Goal: Entertainment & Leisure: Consume media (video, audio)

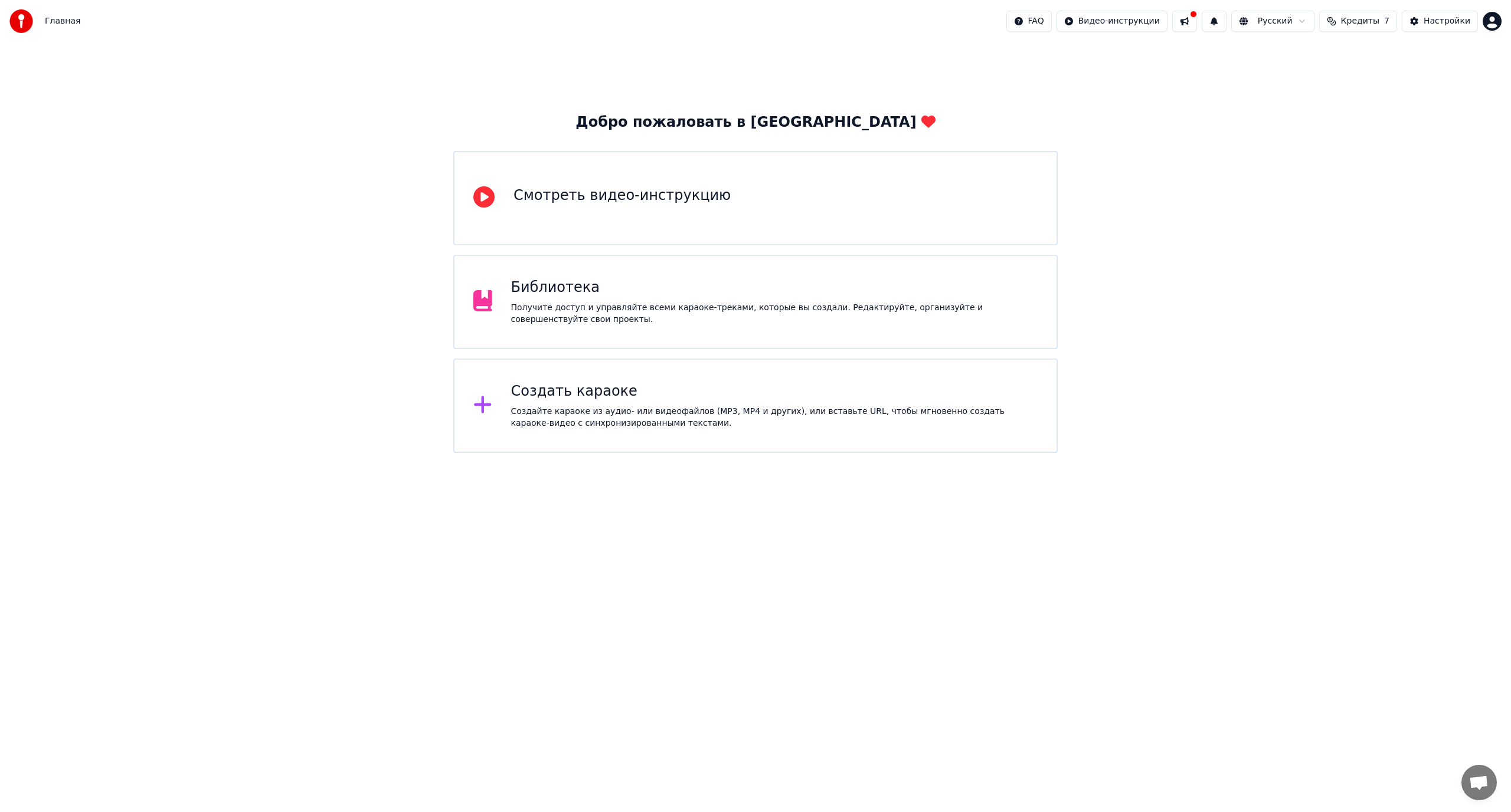
click at [605, 321] on div "Получите доступ и управляйте всеми караоке-треками, которые вы создали. Редакти…" at bounding box center [775, 314] width 527 height 24
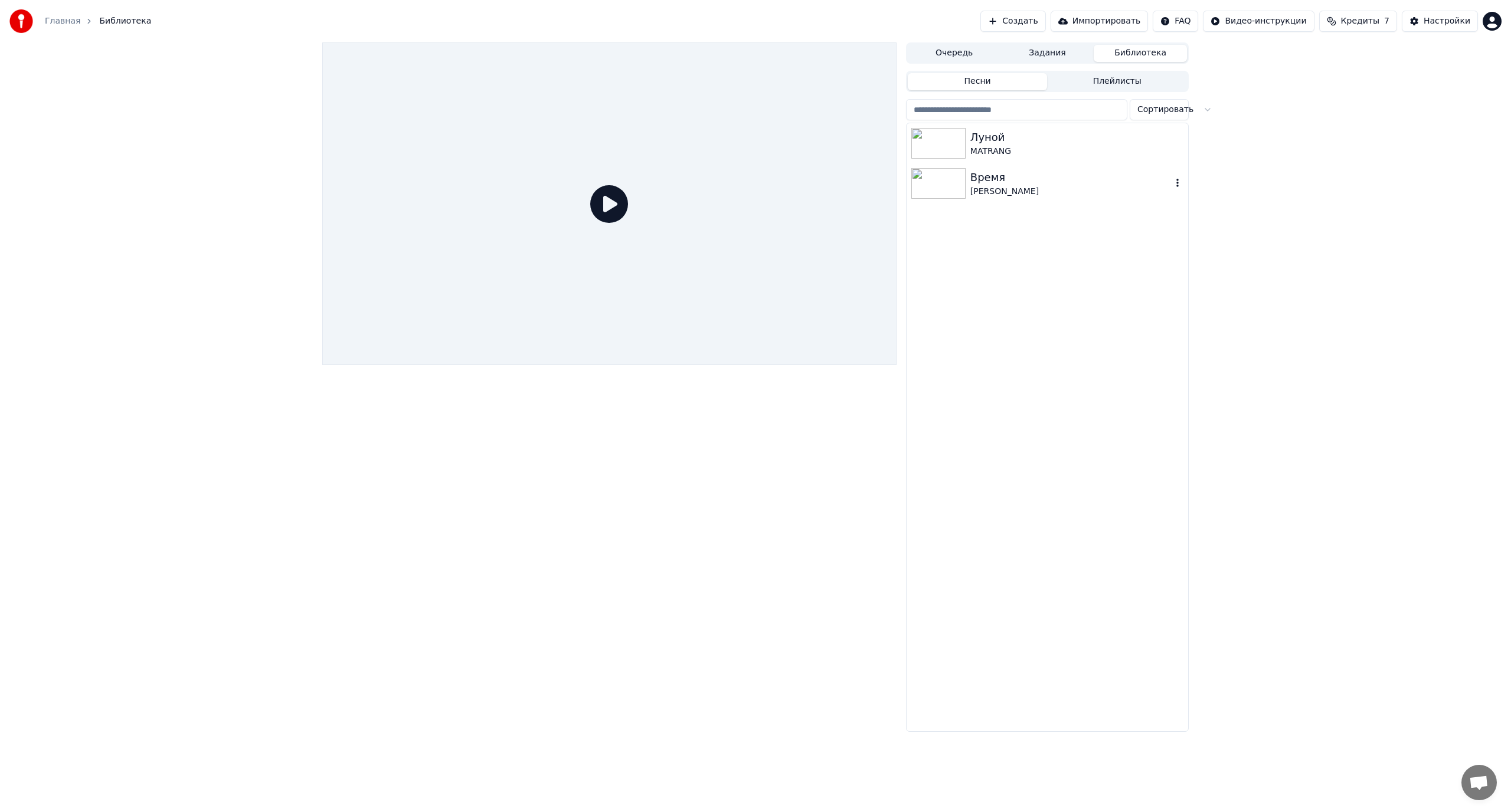
click at [940, 188] on img at bounding box center [939, 184] width 54 height 31
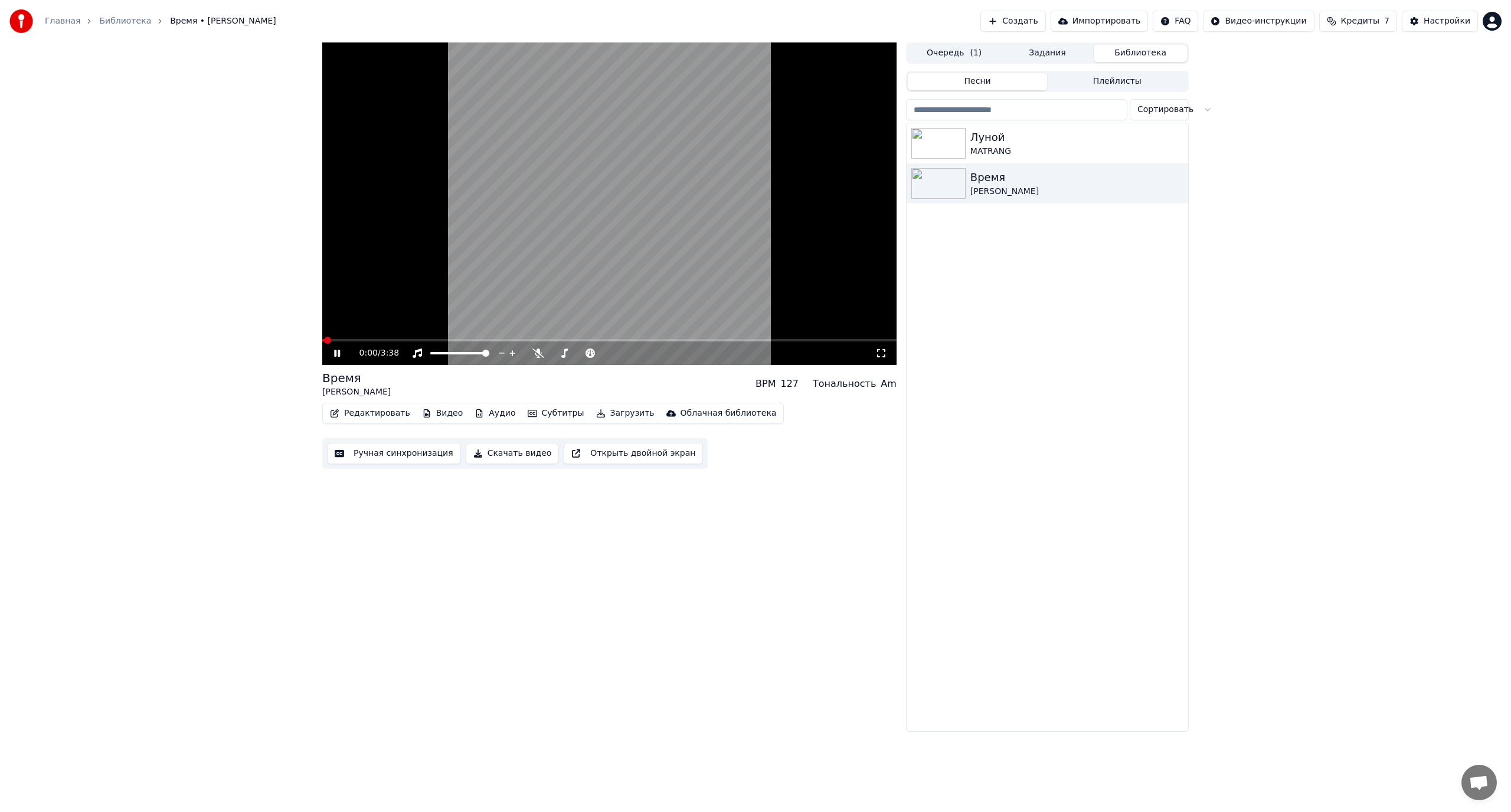
click at [408, 319] on video at bounding box center [609, 204] width 574 height 323
click at [444, 288] on video at bounding box center [609, 204] width 574 height 323
click at [886, 352] on icon at bounding box center [881, 353] width 12 height 10
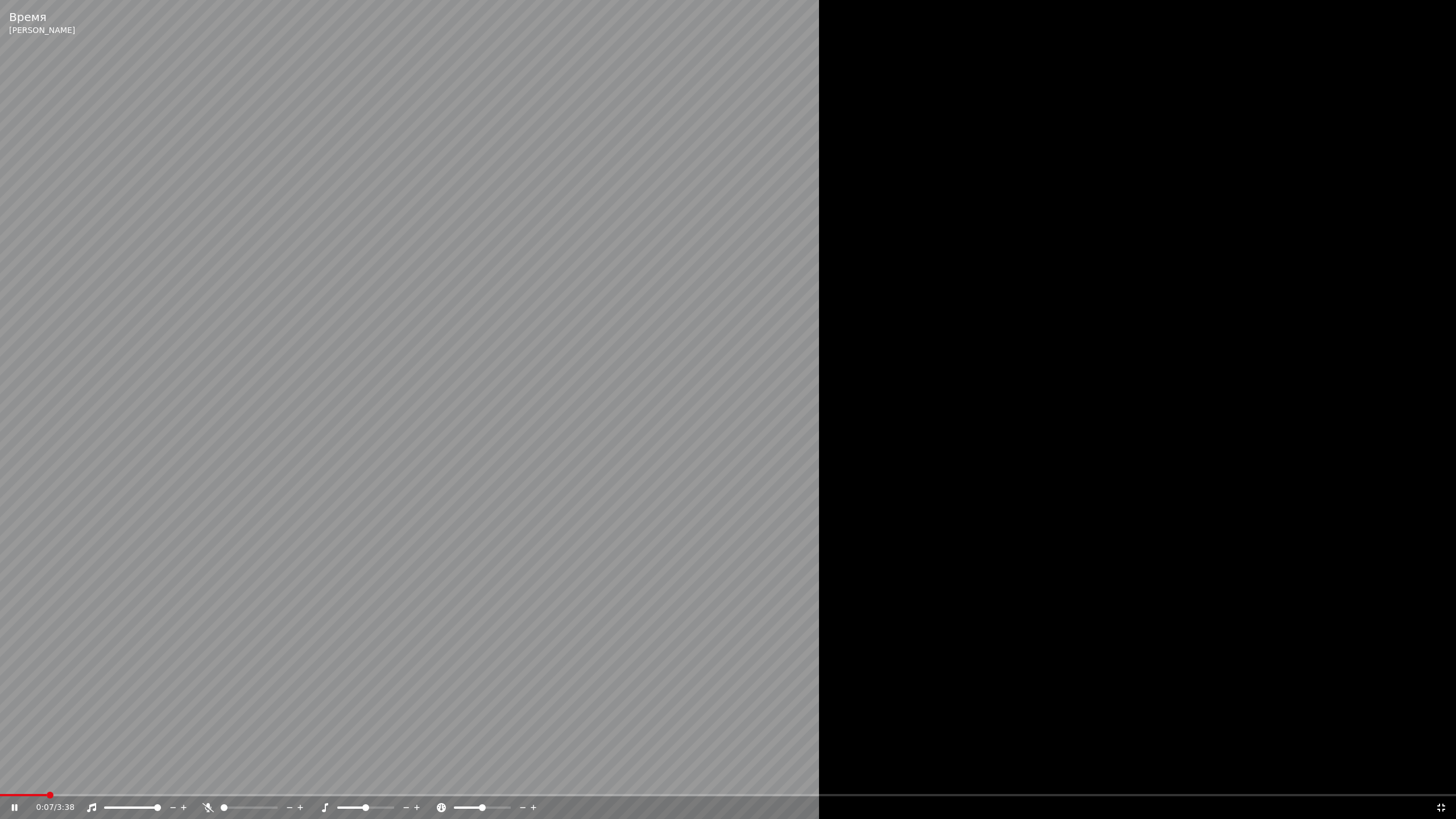
click at [863, 399] on div at bounding box center [728, 409] width 1456 height 819
click at [1444, 783] on icon at bounding box center [1441, 808] width 8 height 8
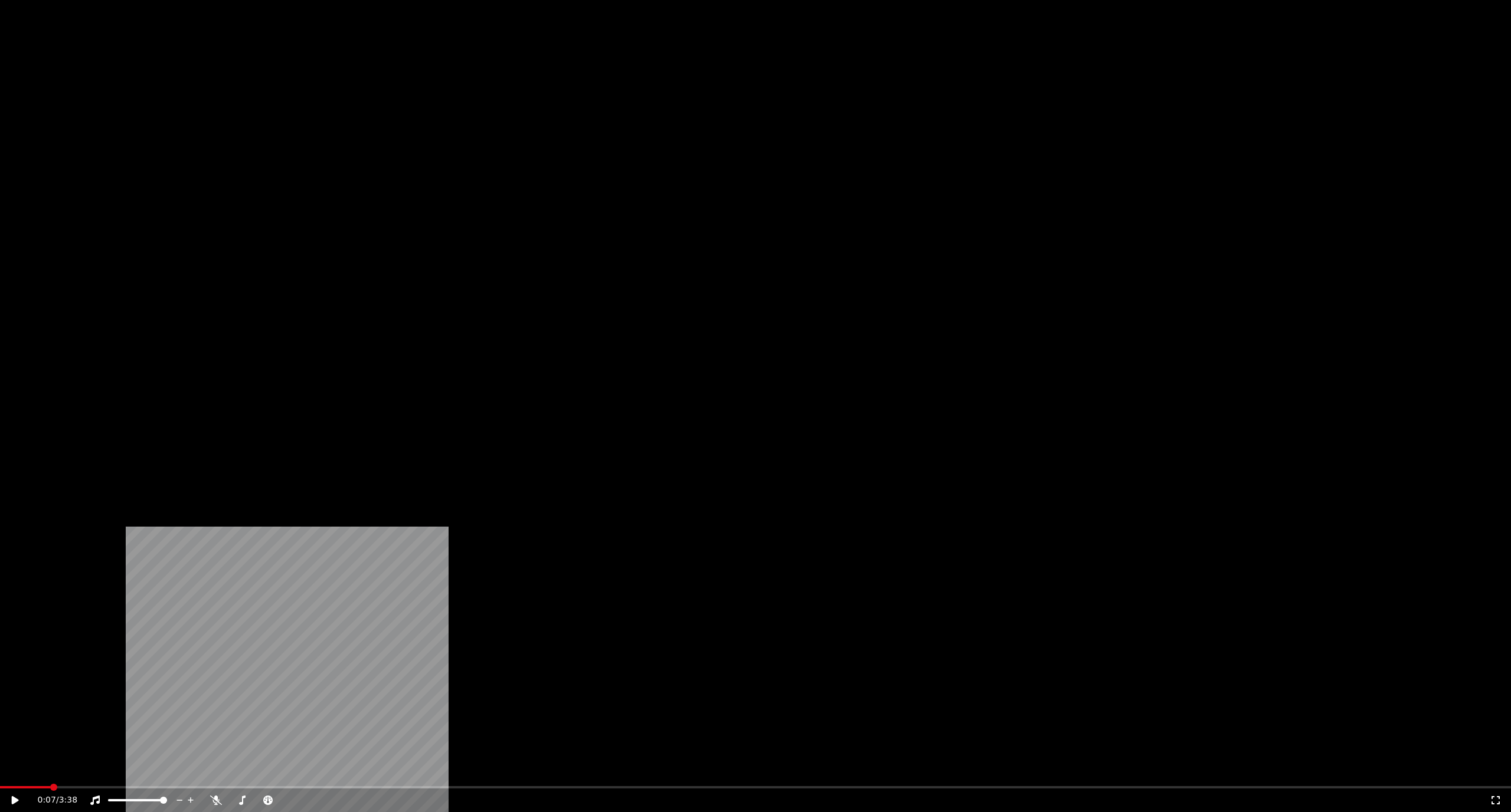
click at [432, 99] on button "Видео" at bounding box center [442, 91] width 51 height 17
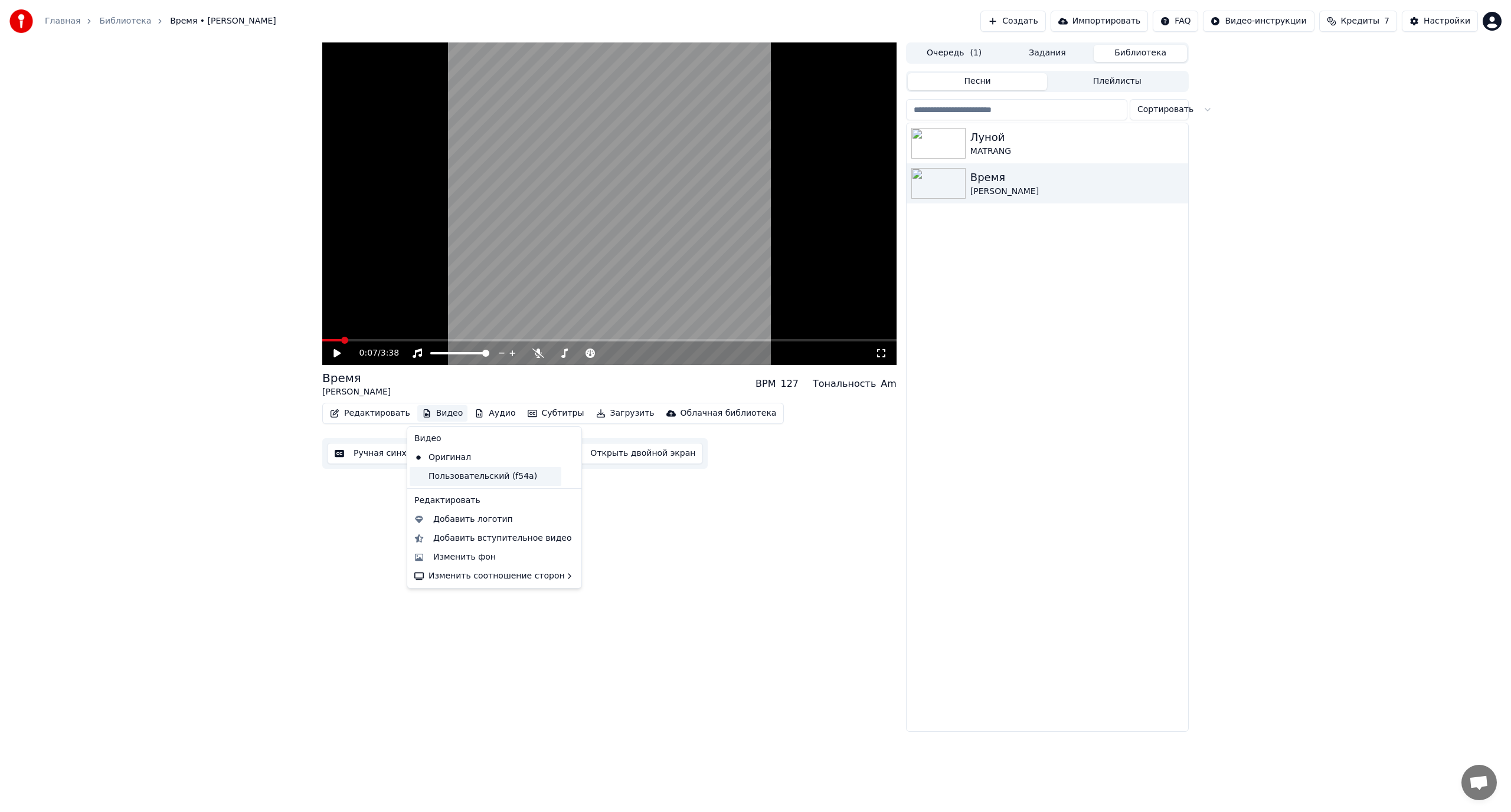
click at [466, 485] on div "Пользовательский (f54a)" at bounding box center [485, 476] width 152 height 19
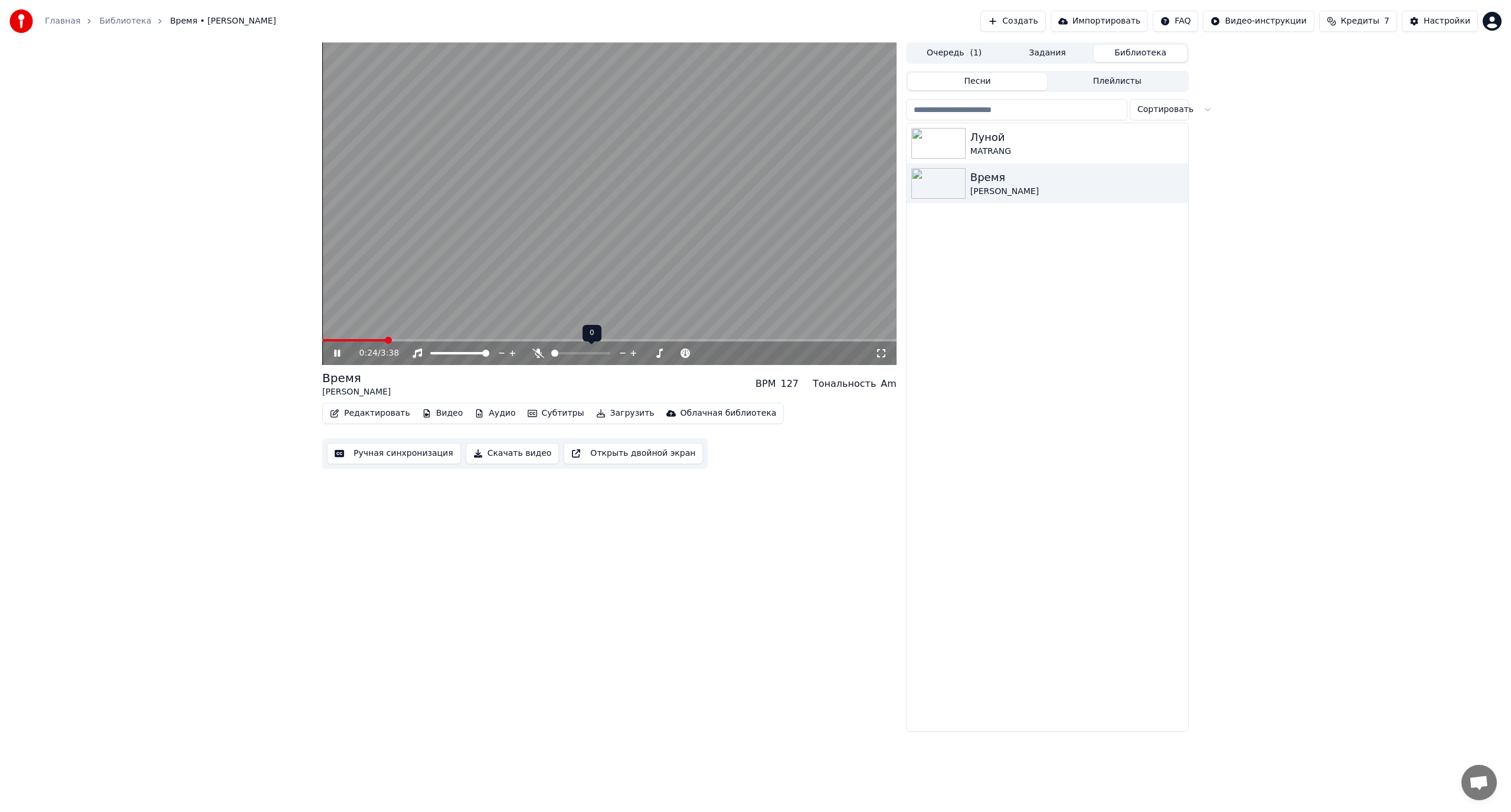
click at [551, 357] on span at bounding box center [555, 353] width 7 height 7
click at [593, 355] on span at bounding box center [594, 353] width 7 height 7
drag, startPoint x: 439, startPoint y: 339, endPoint x: 367, endPoint y: 344, distance: 72.2
click at [371, 344] on div "0:50 / 3:38" at bounding box center [609, 204] width 574 height 323
click at [328, 341] on span at bounding box center [325, 340] width 6 height 2
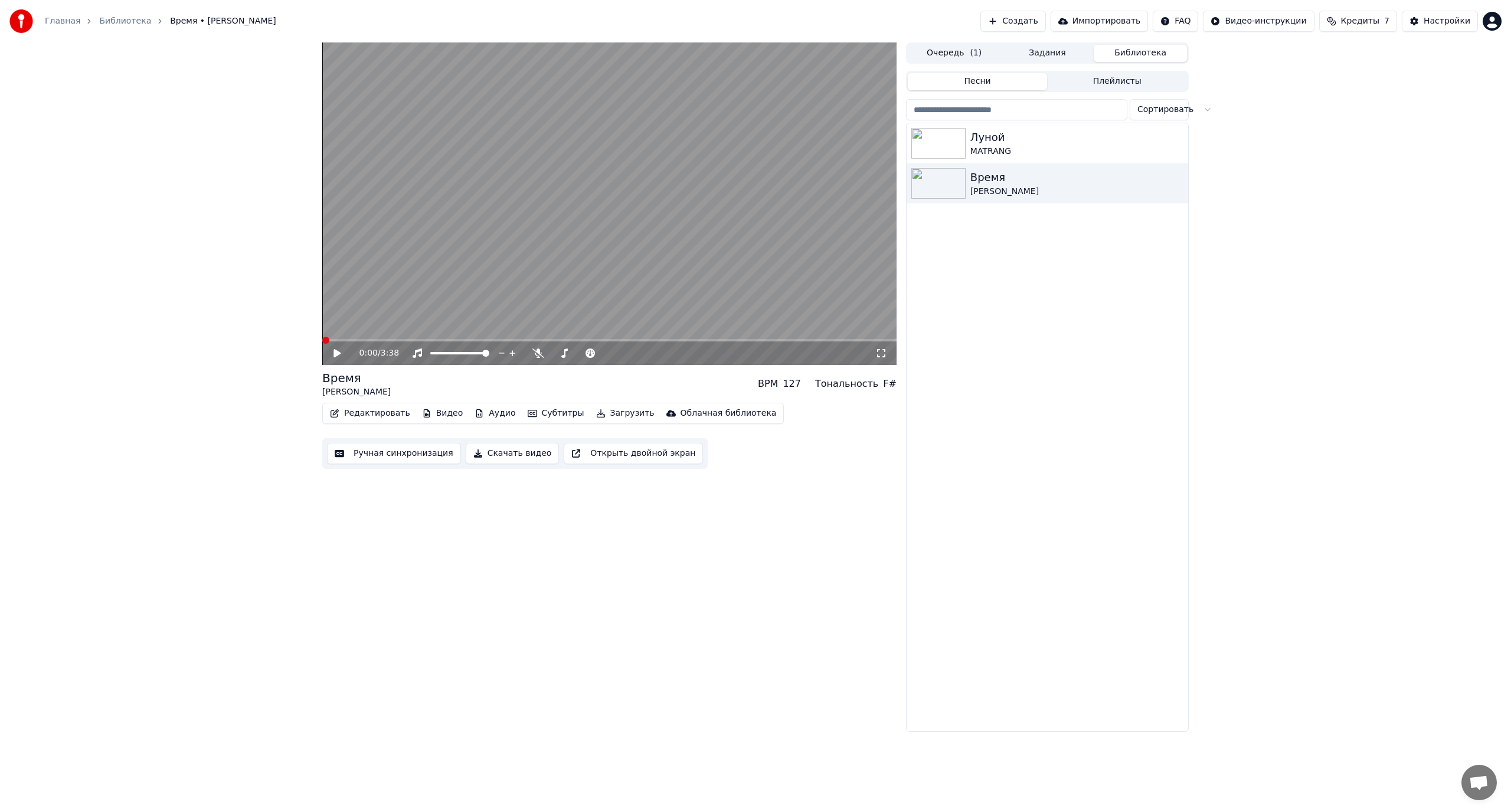
click at [323, 341] on span at bounding box center [326, 340] width 7 height 7
click at [337, 352] on icon at bounding box center [337, 353] width 7 height 8
click at [636, 353] on span at bounding box center [633, 353] width 7 height 7
click at [654, 350] on span at bounding box center [651, 353] width 7 height 7
click at [607, 355] on span at bounding box center [607, 353] width 7 height 7
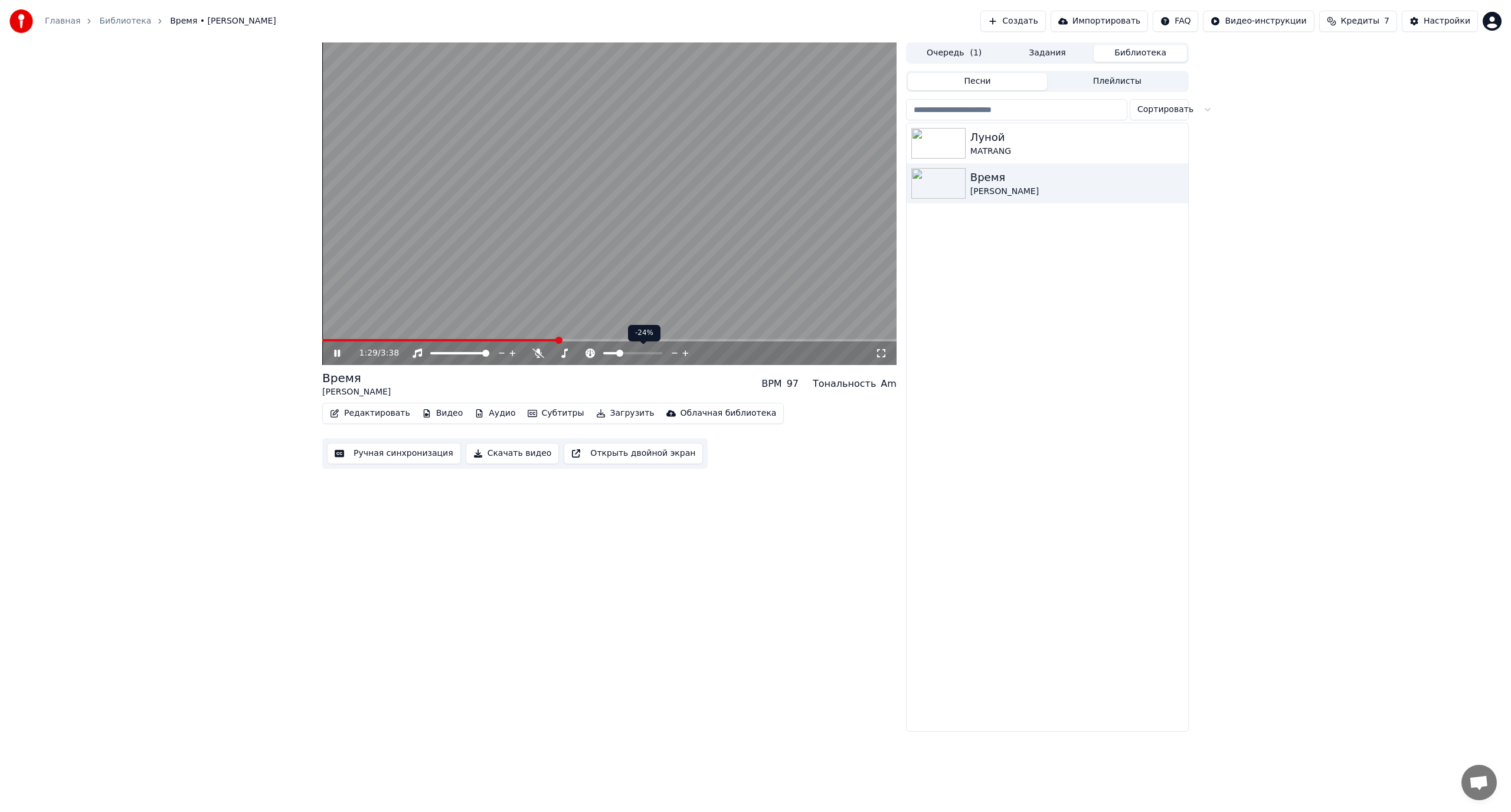
click at [619, 356] on span at bounding box center [620, 353] width 7 height 7
click at [608, 354] on span at bounding box center [605, 353] width 7 height 7
click at [652, 352] on span at bounding box center [650, 353] width 7 height 7
click at [627, 351] on span at bounding box center [624, 353] width 7 height 7
click at [341, 350] on icon at bounding box center [346, 353] width 28 height 10
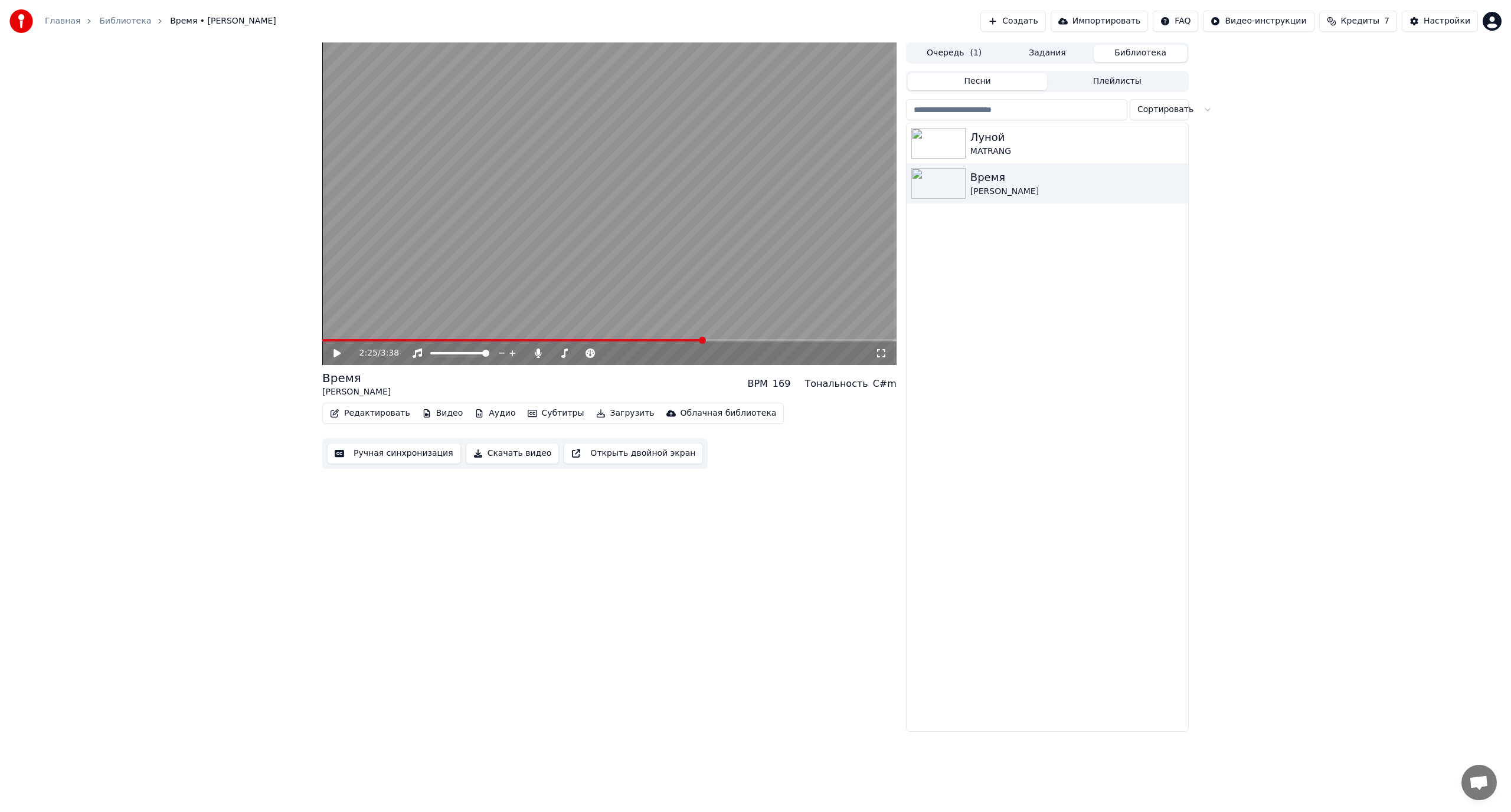
click at [1040, 22] on button "Создать" at bounding box center [1012, 21] width 65 height 21
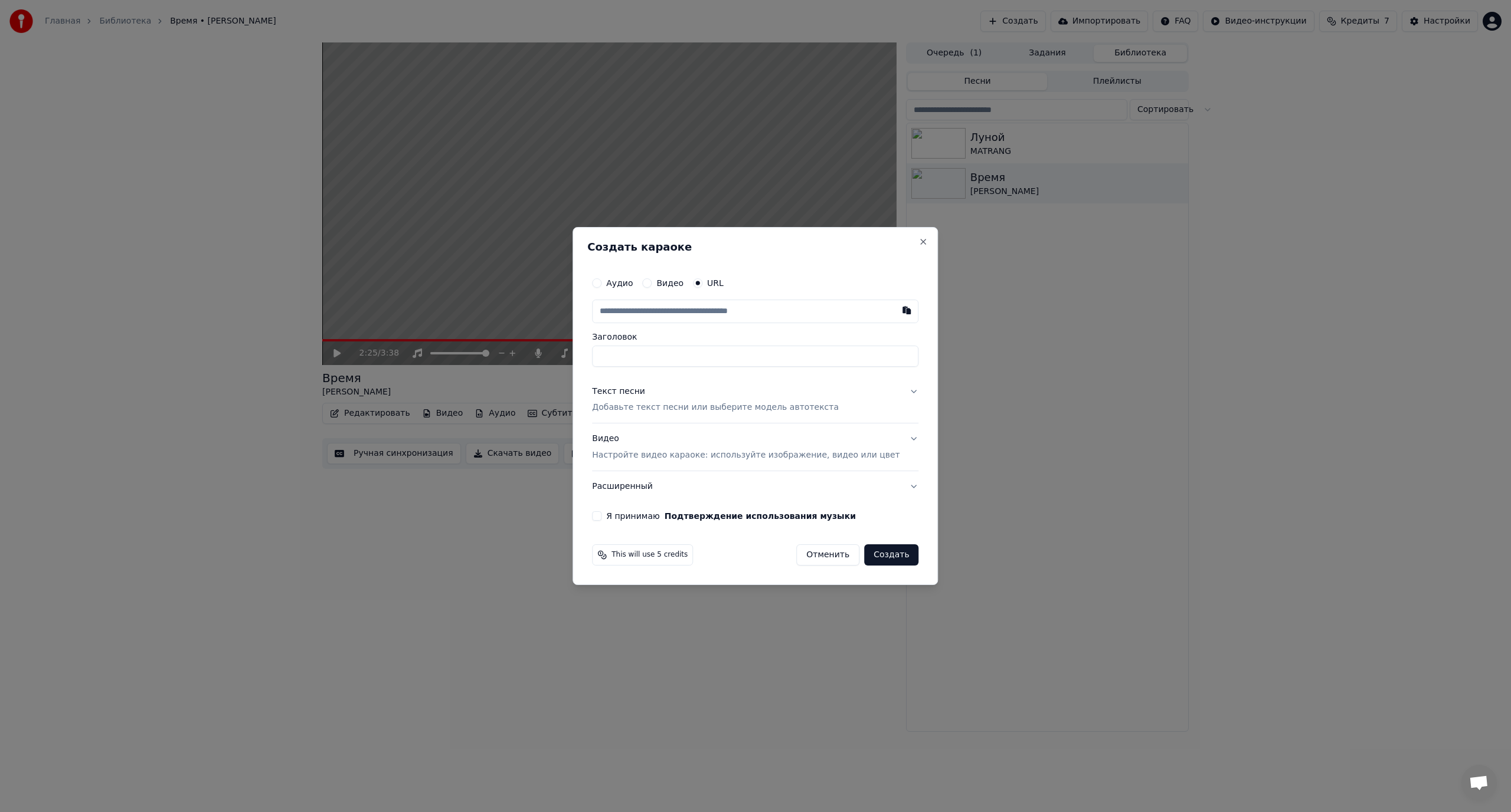
click at [695, 302] on input "text" at bounding box center [754, 311] width 326 height 24
type input "**********"
click at [737, 408] on p "Добавьте текст песни или выберите модель автотекста" at bounding box center [715, 408] width 247 height 12
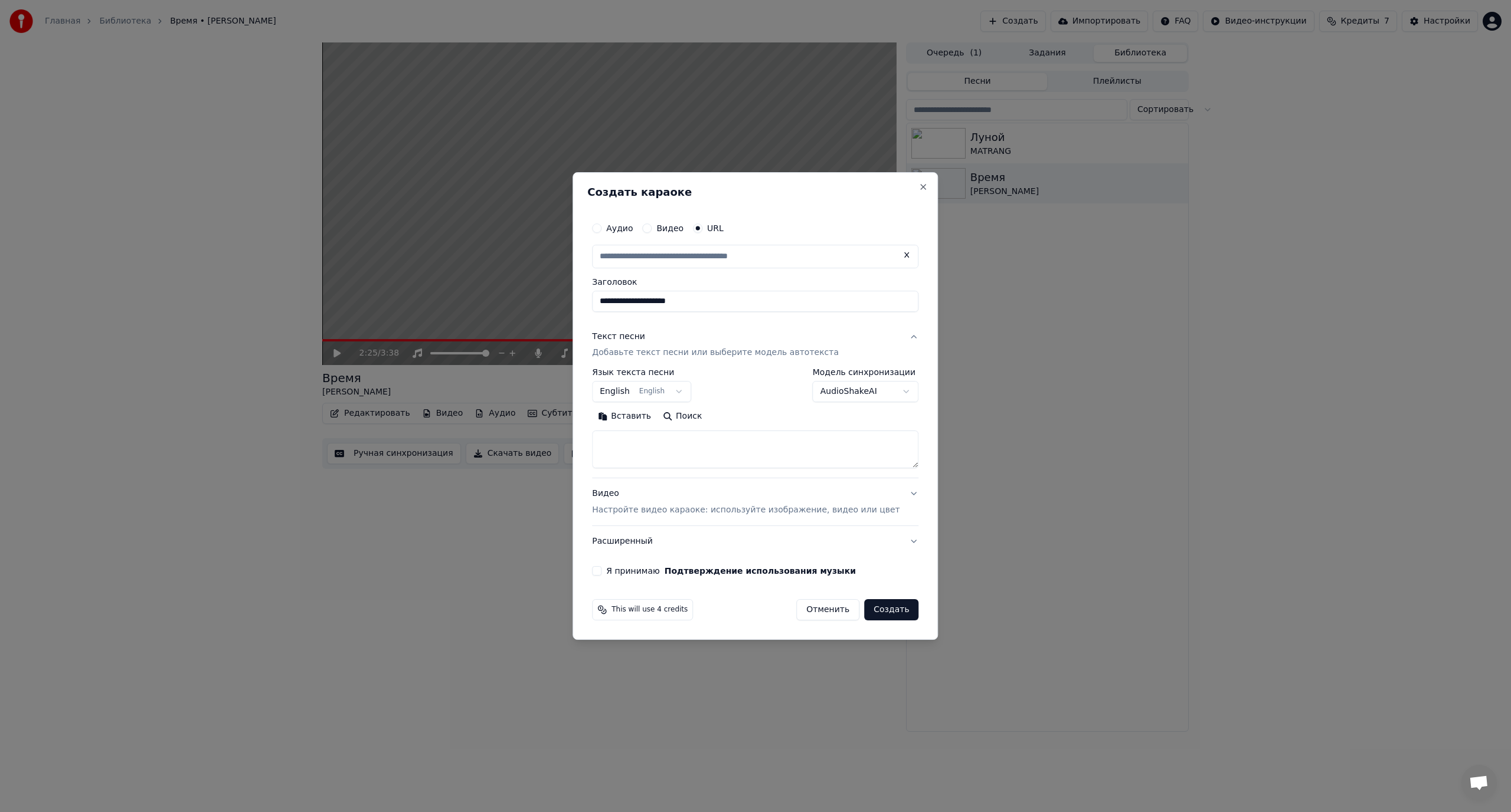
type input "**********"
click at [681, 387] on body "**********" at bounding box center [755, 406] width 1511 height 812
select select "**"
click at [689, 416] on button "Поиск" at bounding box center [682, 417] width 51 height 19
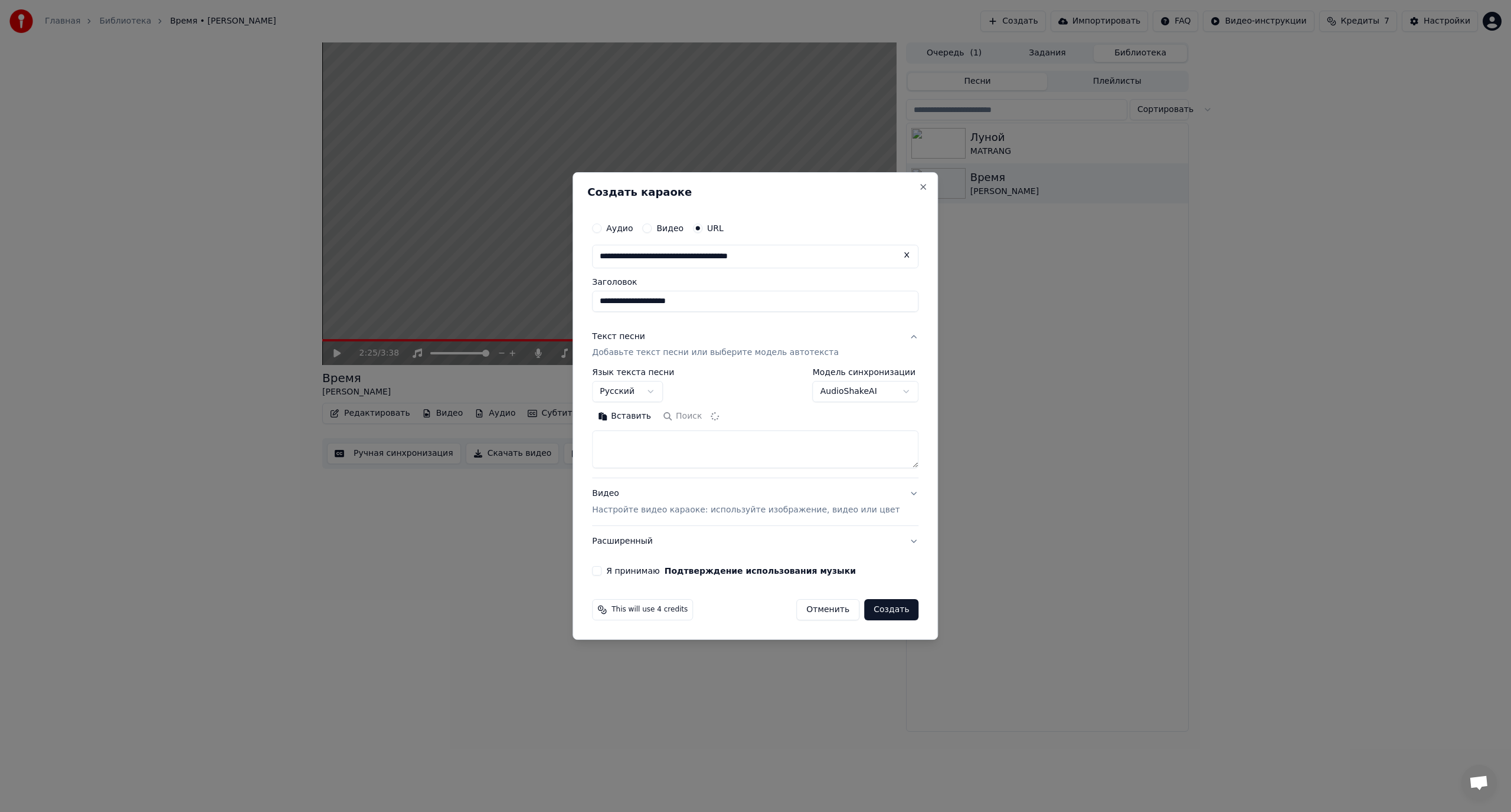
type textarea "**********"
click at [897, 494] on button "Видео Настройте видео караоке: используйте изображение, видео или цвет" at bounding box center [754, 503] width 326 height 47
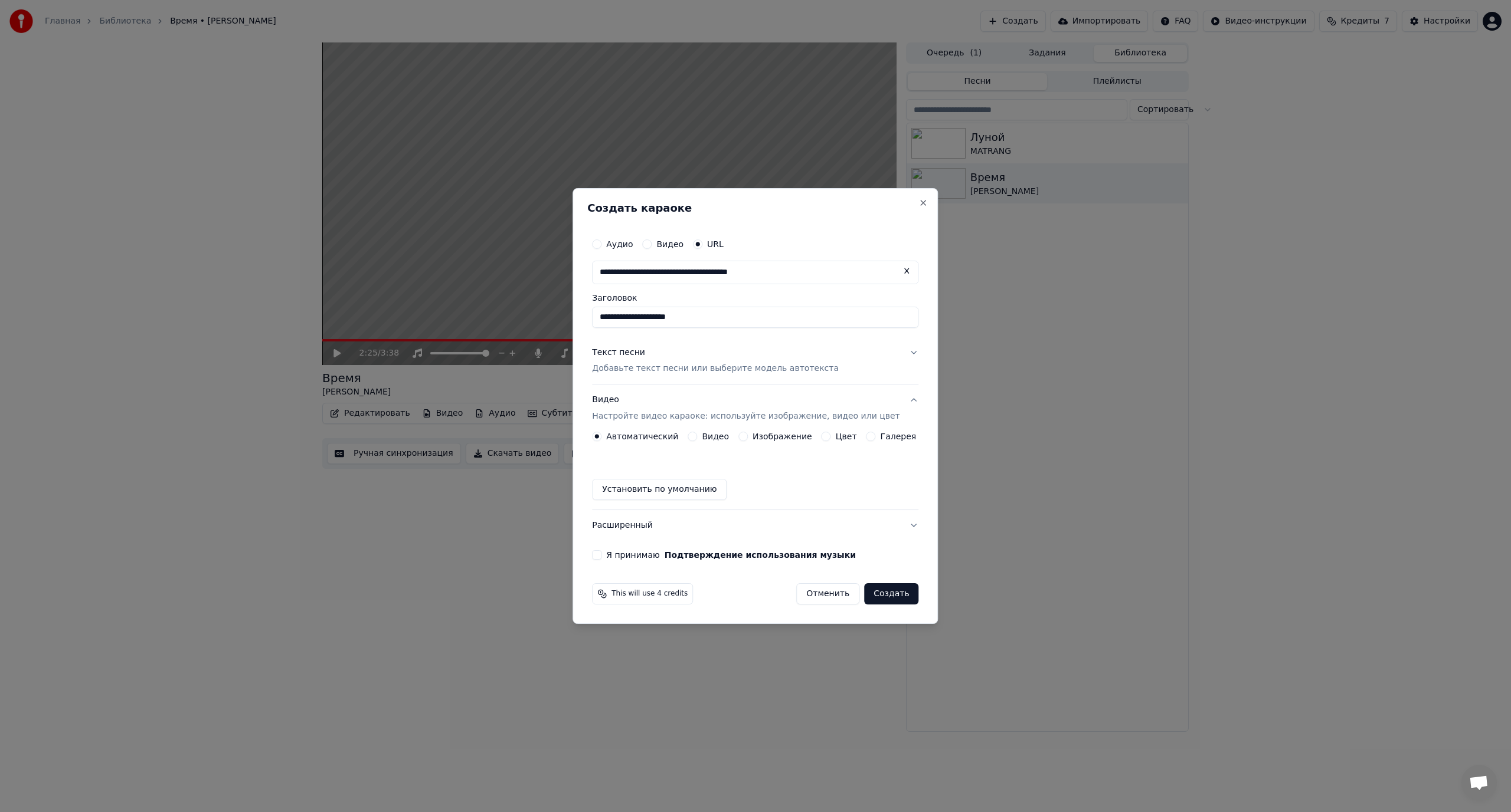
click at [708, 438] on label "Видео" at bounding box center [715, 436] width 27 height 8
click at [697, 438] on button "Видео" at bounding box center [692, 437] width 10 height 10
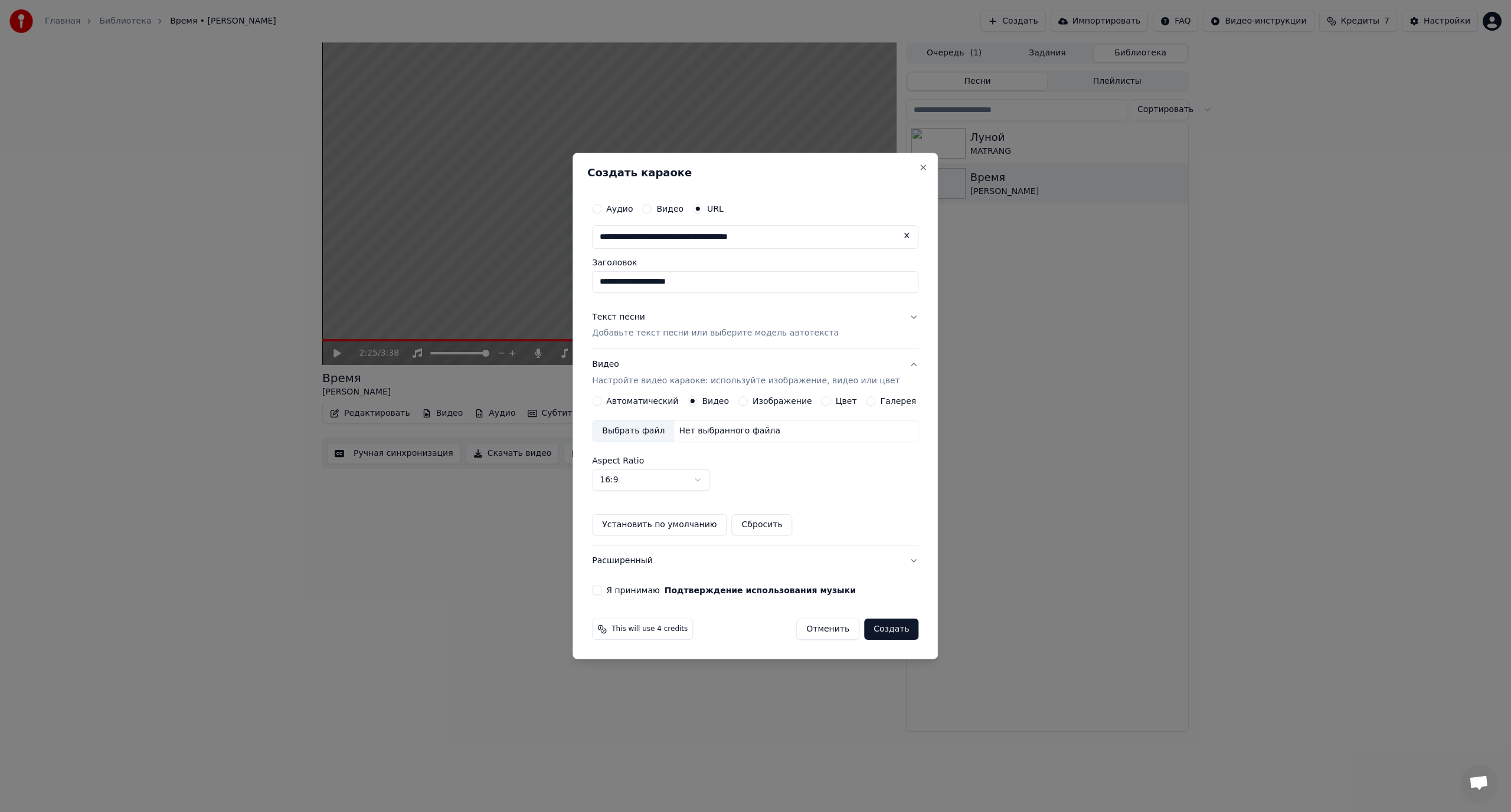
click at [787, 399] on label "Изображение" at bounding box center [782, 401] width 59 height 8
click at [748, 399] on button "Изображение" at bounding box center [743, 401] width 10 height 10
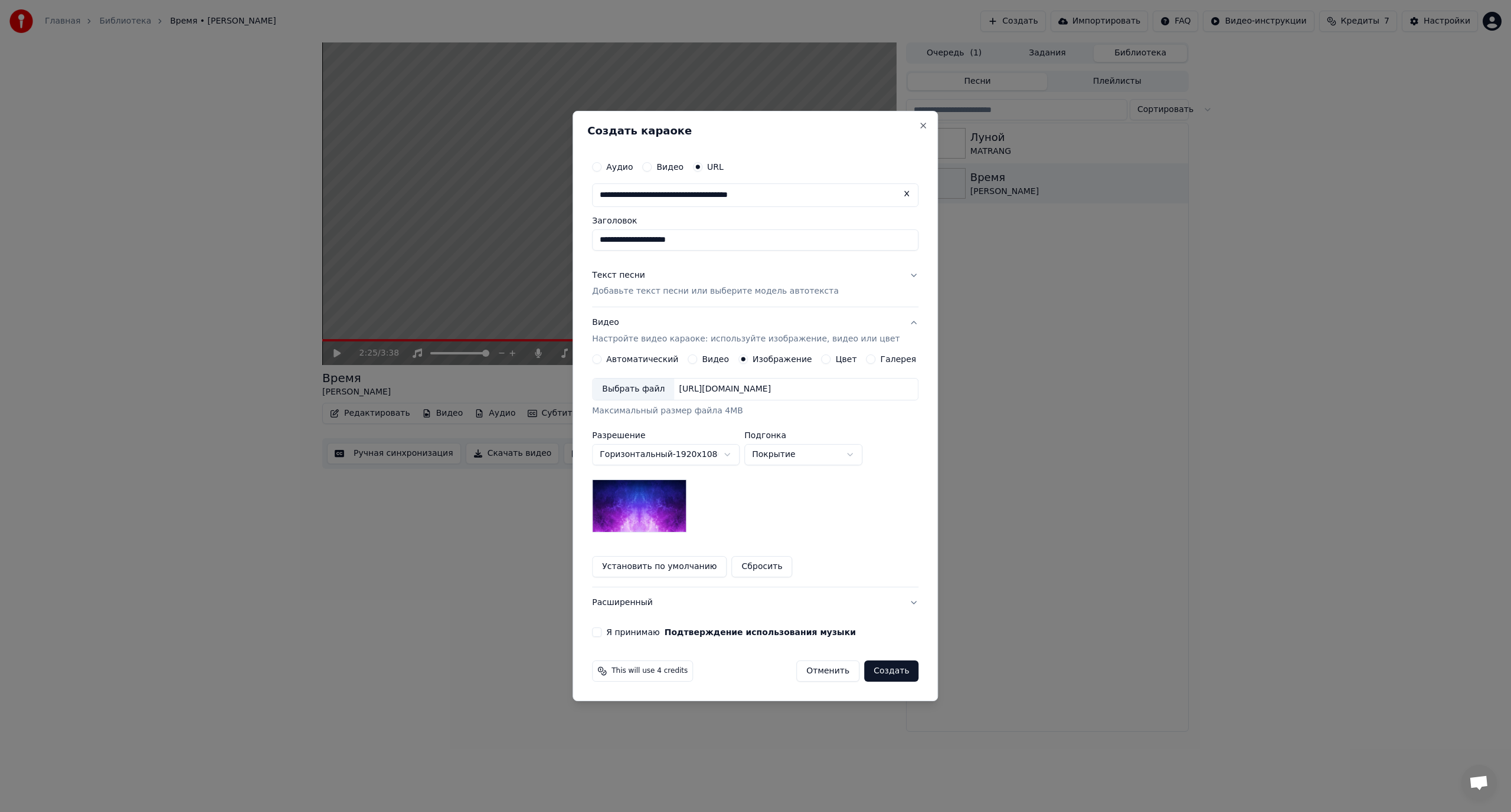
click at [656, 363] on label "Автоматический" at bounding box center [642, 360] width 72 height 8
click at [601, 364] on button "Автоматический" at bounding box center [597, 360] width 10 height 10
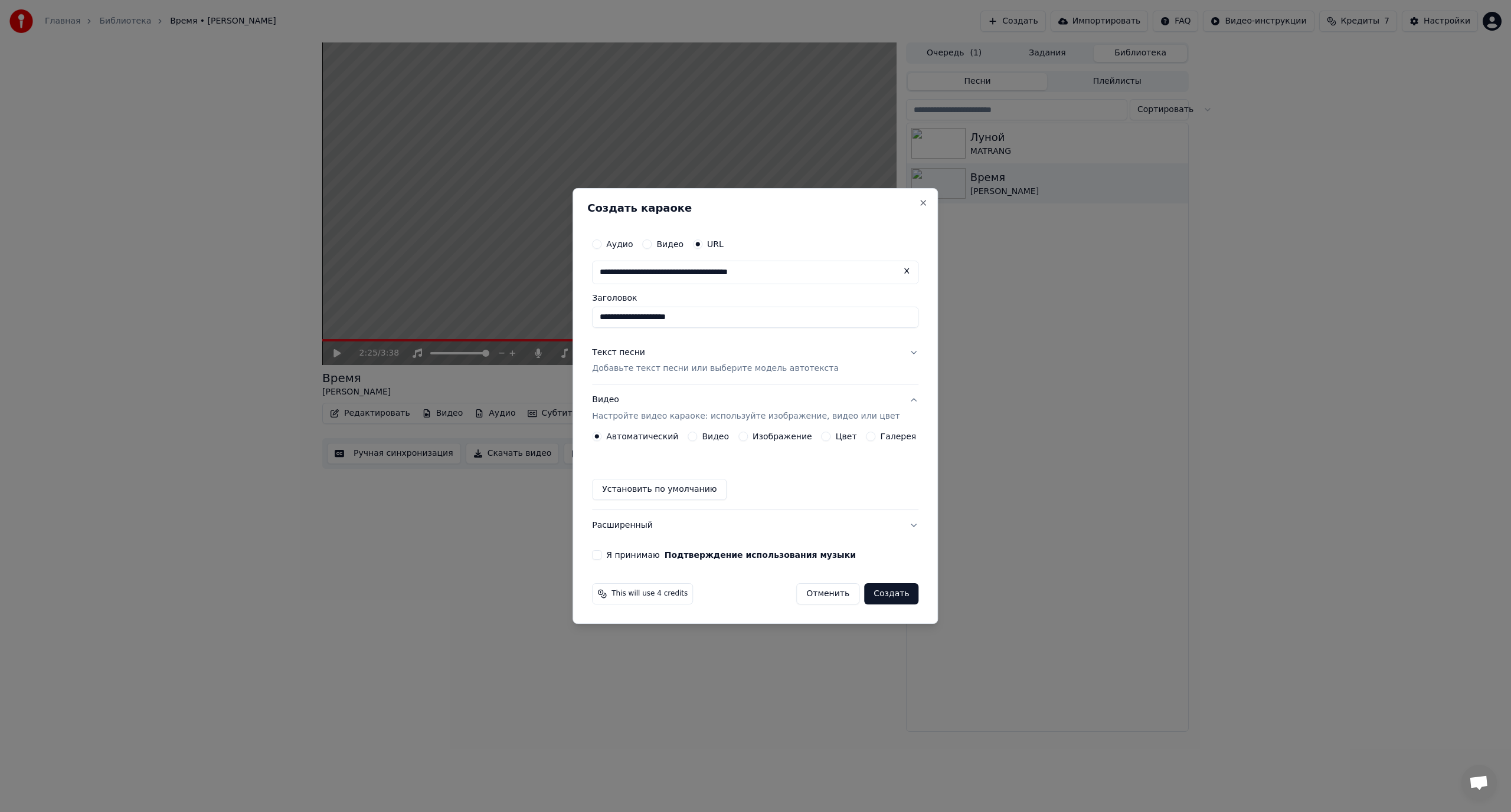
click at [812, 529] on button "Расширенный" at bounding box center [754, 526] width 326 height 31
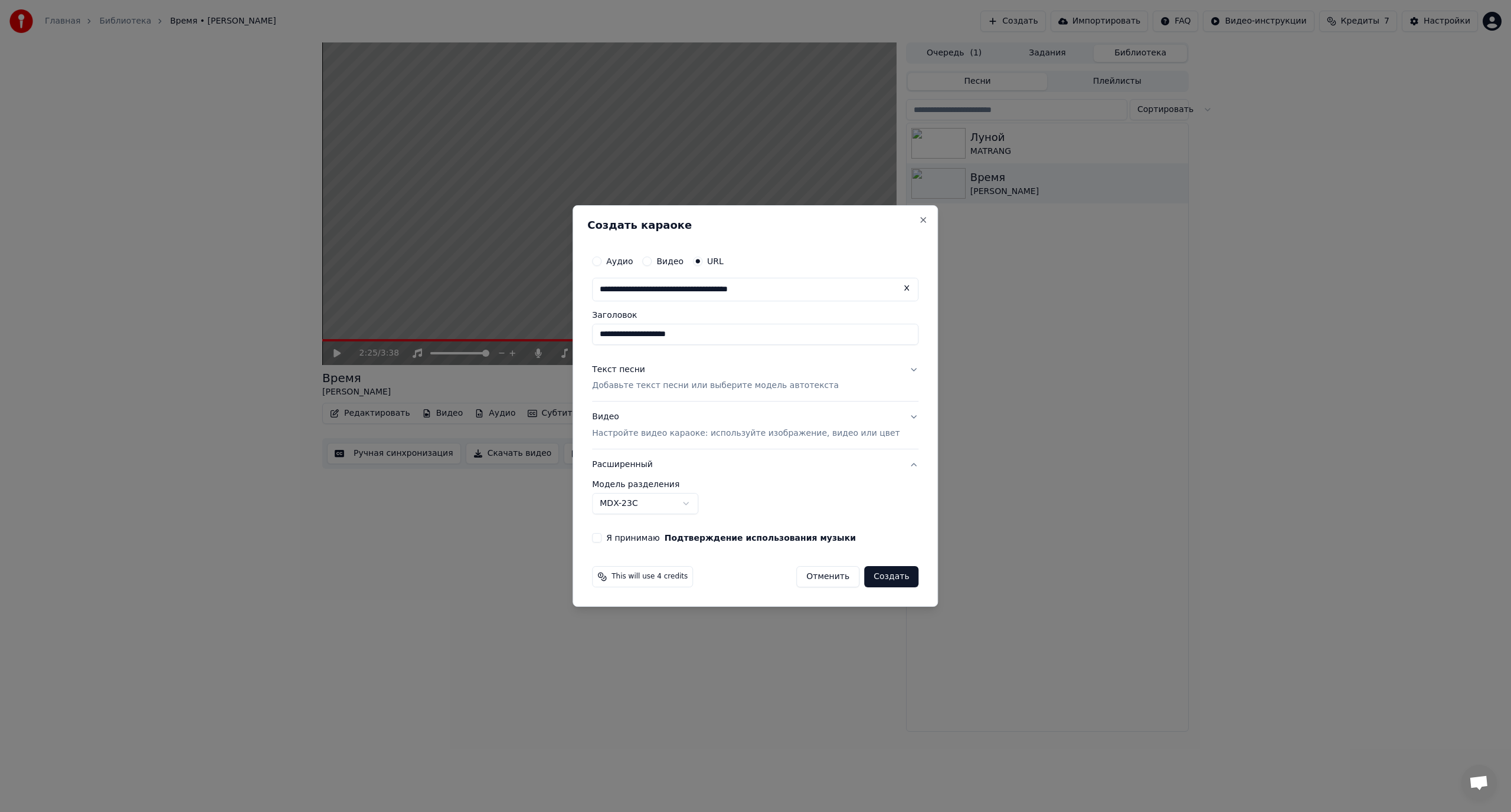
click at [601, 537] on button "Я принимаю Подтверждение использования музыки" at bounding box center [597, 538] width 10 height 10
click at [886, 578] on button "Создать" at bounding box center [891, 577] width 54 height 21
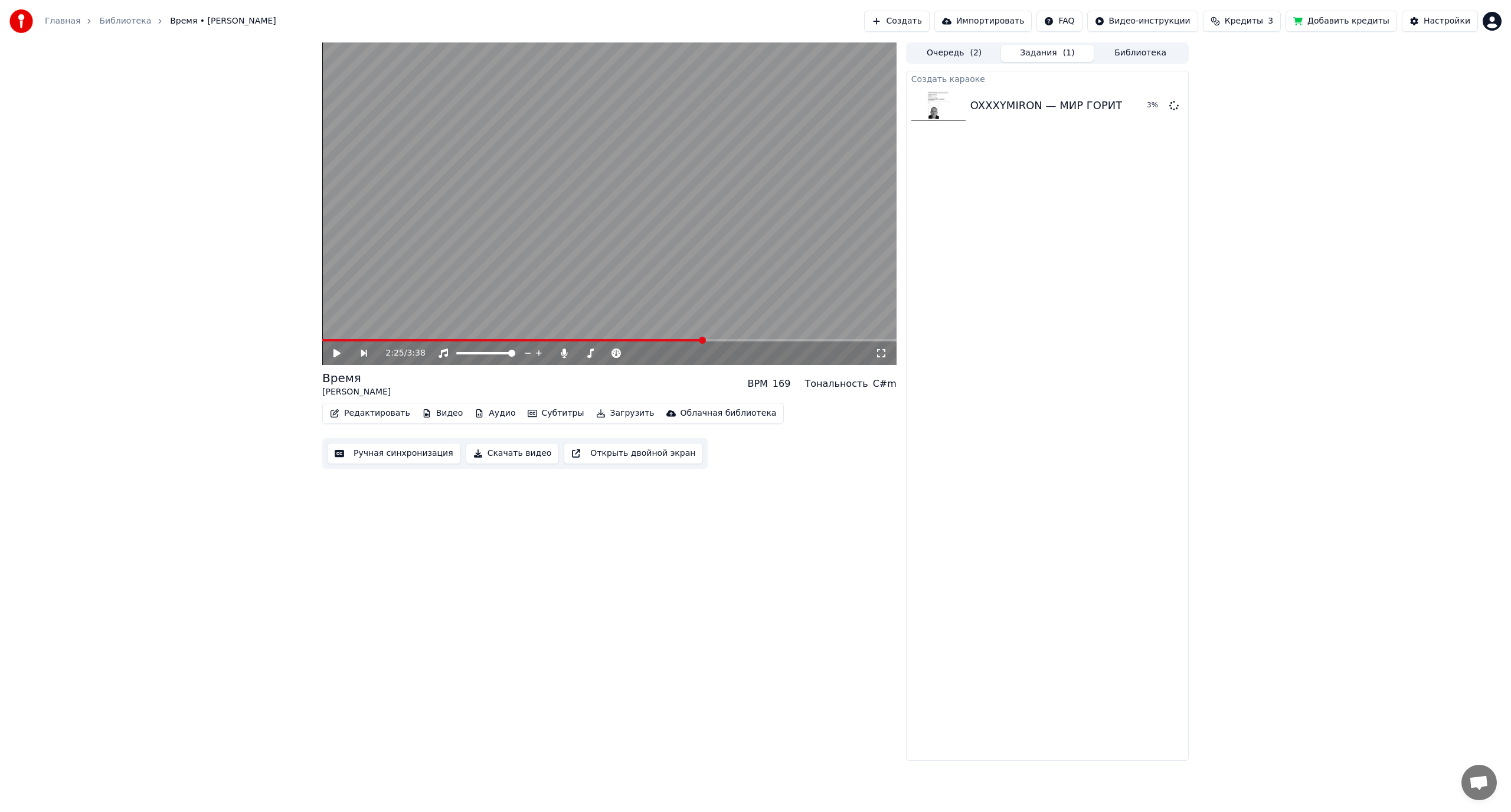
click at [1359, 24] on button "Добавить кредиты" at bounding box center [1341, 21] width 112 height 21
click at [1121, 105] on button "Воспроизвести" at bounding box center [1122, 105] width 86 height 21
click at [885, 356] on icon at bounding box center [881, 353] width 12 height 10
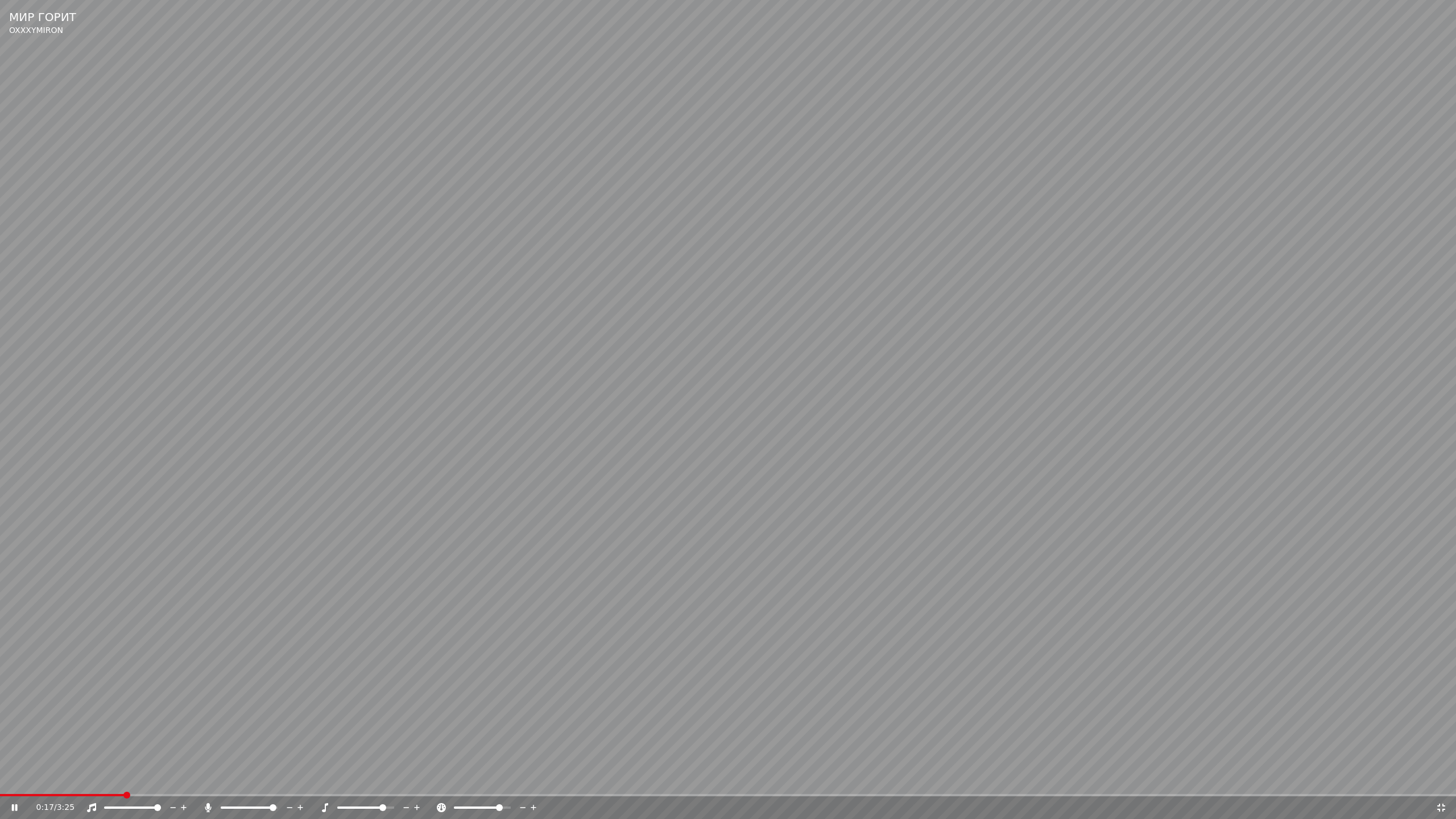
click at [752, 359] on video at bounding box center [728, 409] width 1456 height 819
click at [477, 783] on span at bounding box center [479, 808] width 7 height 7
click at [1444, 783] on icon at bounding box center [1441, 808] width 11 height 9
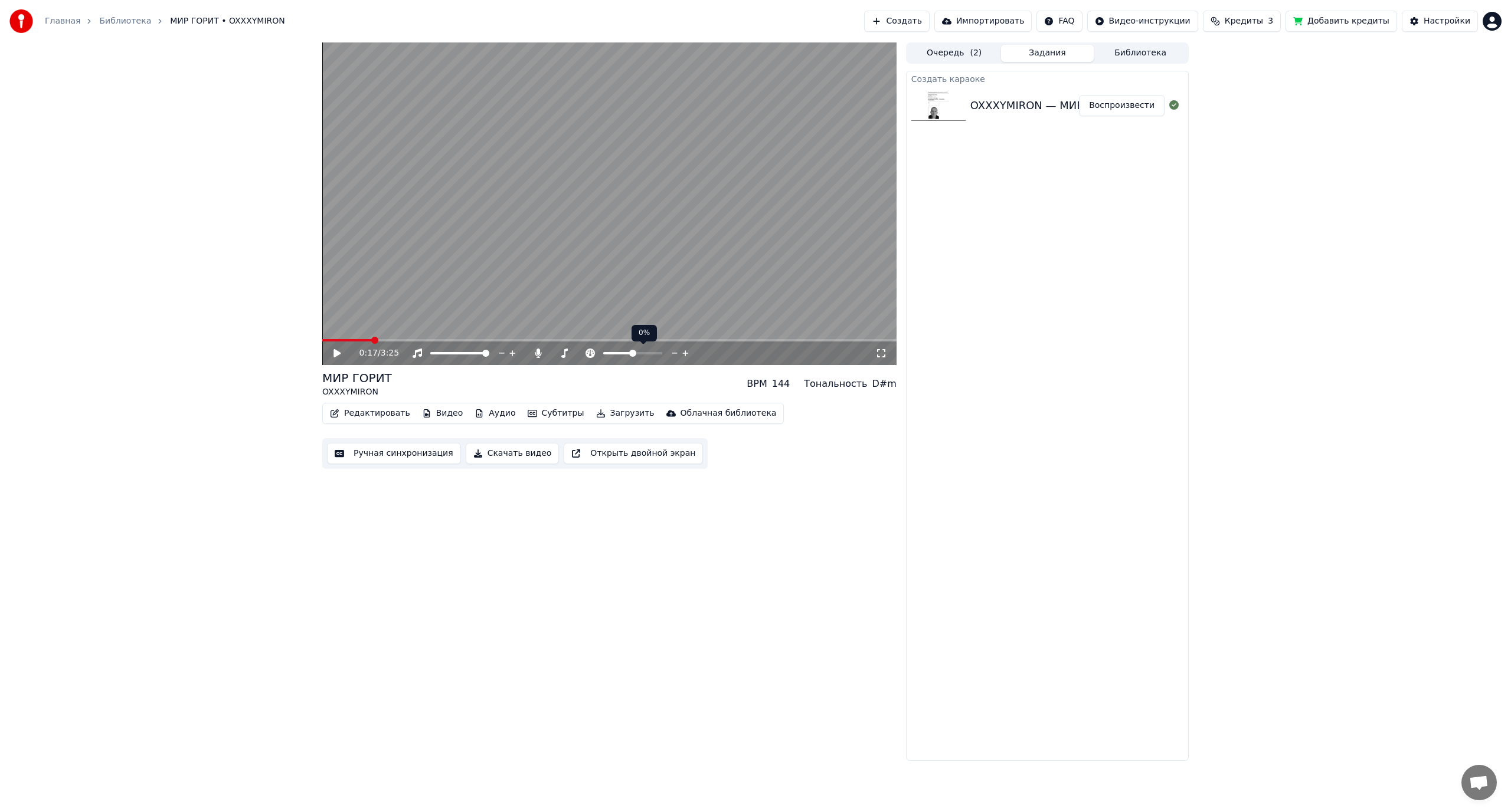
click at [633, 353] on span at bounding box center [633, 353] width 7 height 7
click at [605, 353] on span at bounding box center [607, 353] width 7 height 7
click at [551, 353] on span at bounding box center [555, 353] width 7 height 7
click at [882, 356] on icon at bounding box center [881, 353] width 12 height 10
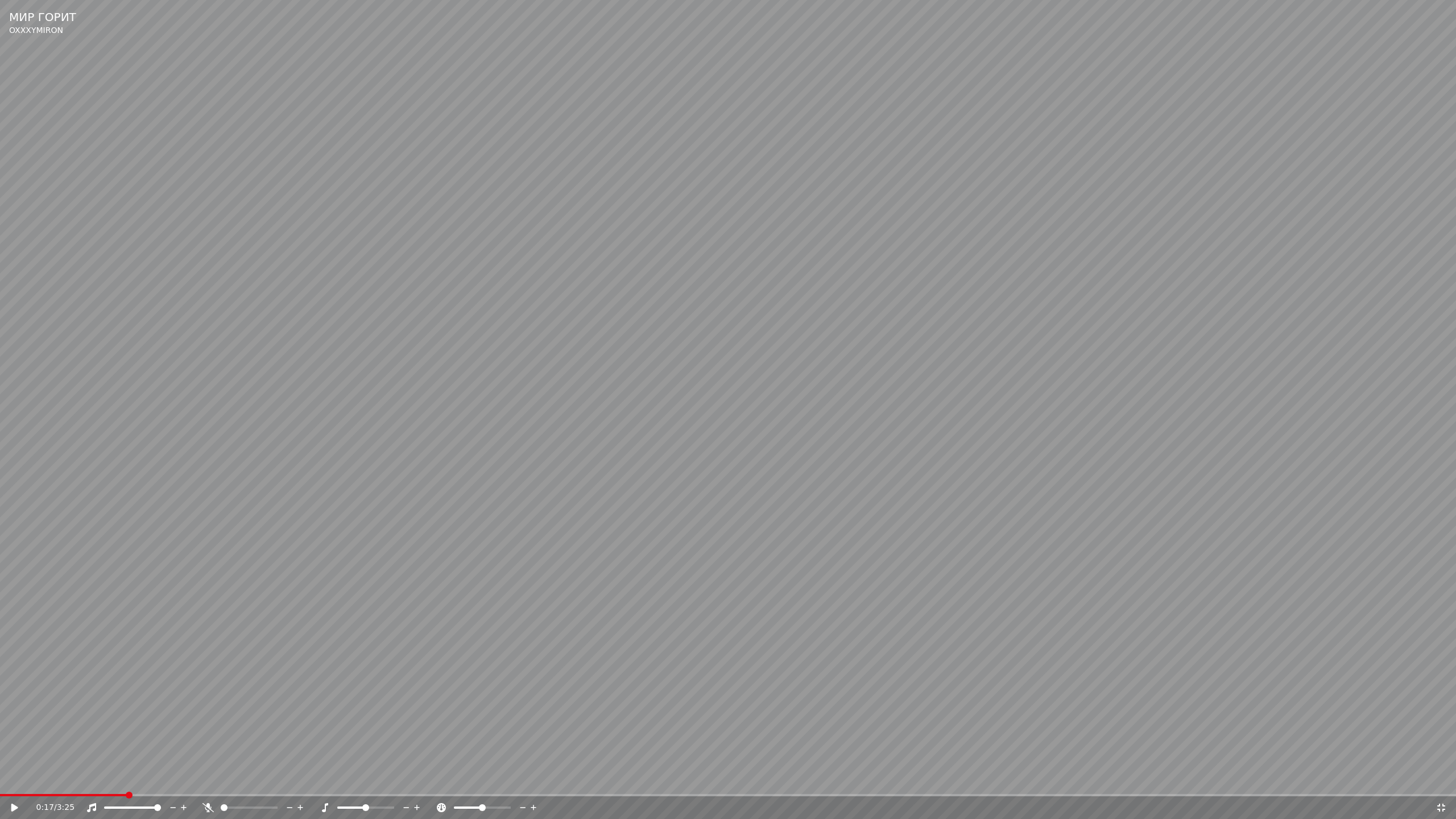
click at [13, 783] on icon at bounding box center [15, 808] width 7 height 8
click at [1441, 783] on icon at bounding box center [1441, 808] width 11 height 9
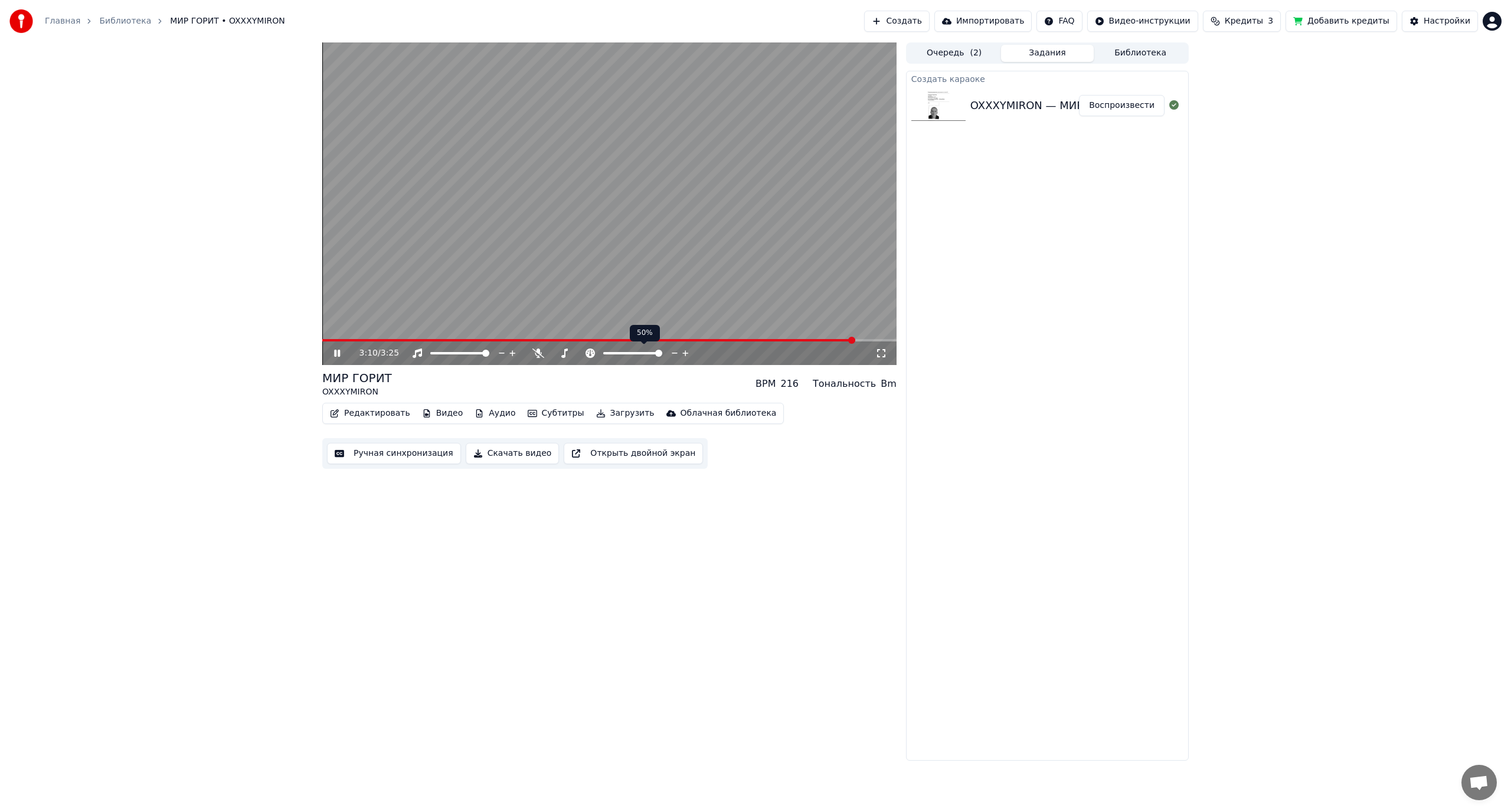
click at [662, 352] on span at bounding box center [659, 353] width 7 height 7
click at [611, 352] on span at bounding box center [607, 353] width 7 height 7
click at [351, 339] on video at bounding box center [609, 204] width 574 height 323
click at [347, 341] on span at bounding box center [604, 340] width 564 height 2
click at [383, 341] on span at bounding box center [609, 340] width 574 height 2
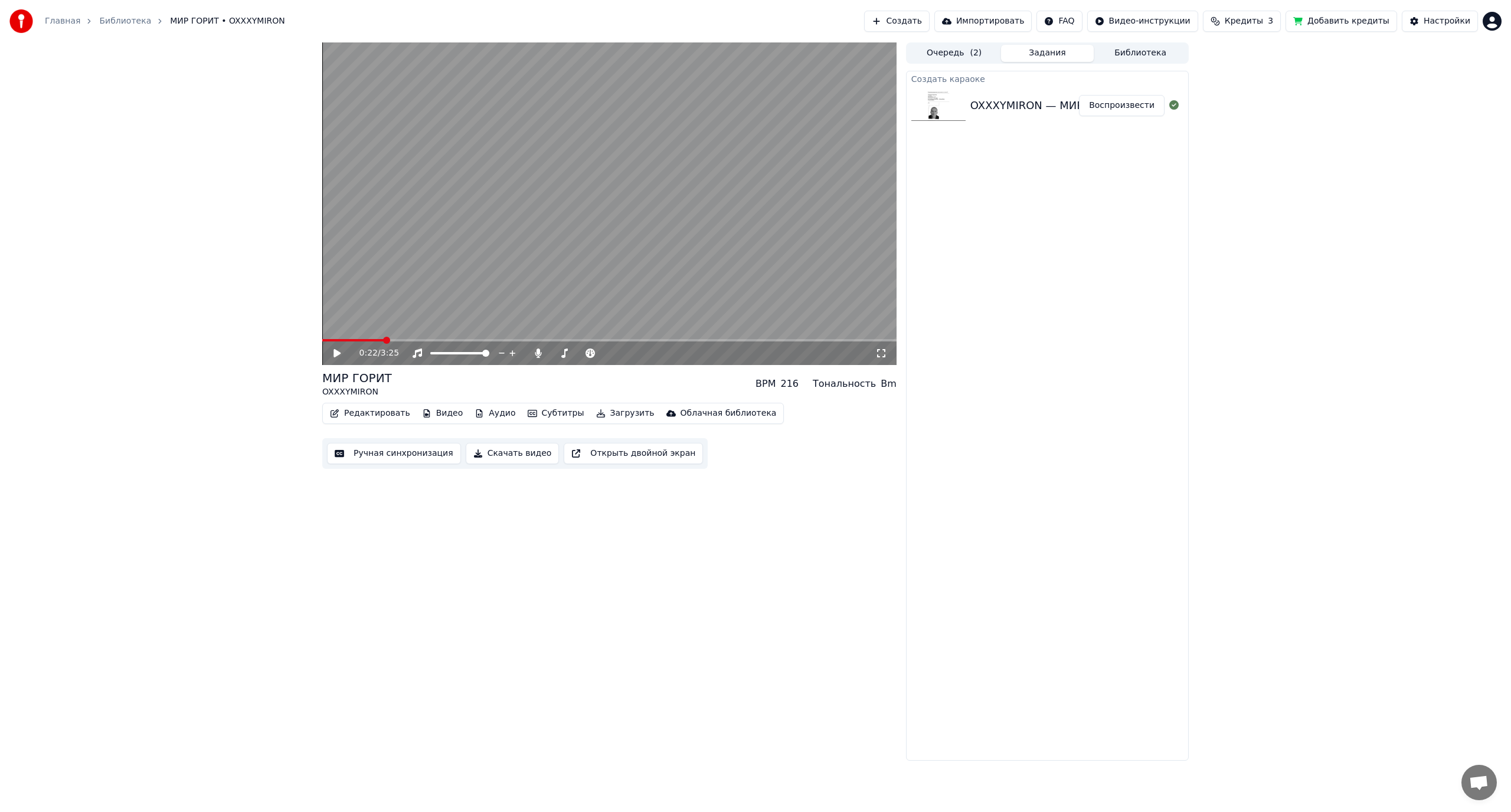
click at [405, 340] on span at bounding box center [609, 340] width 574 height 2
click at [389, 340] on span at bounding box center [356, 340] width 67 height 2
click at [340, 350] on icon at bounding box center [346, 353] width 28 height 10
click at [884, 353] on icon at bounding box center [881, 353] width 12 height 10
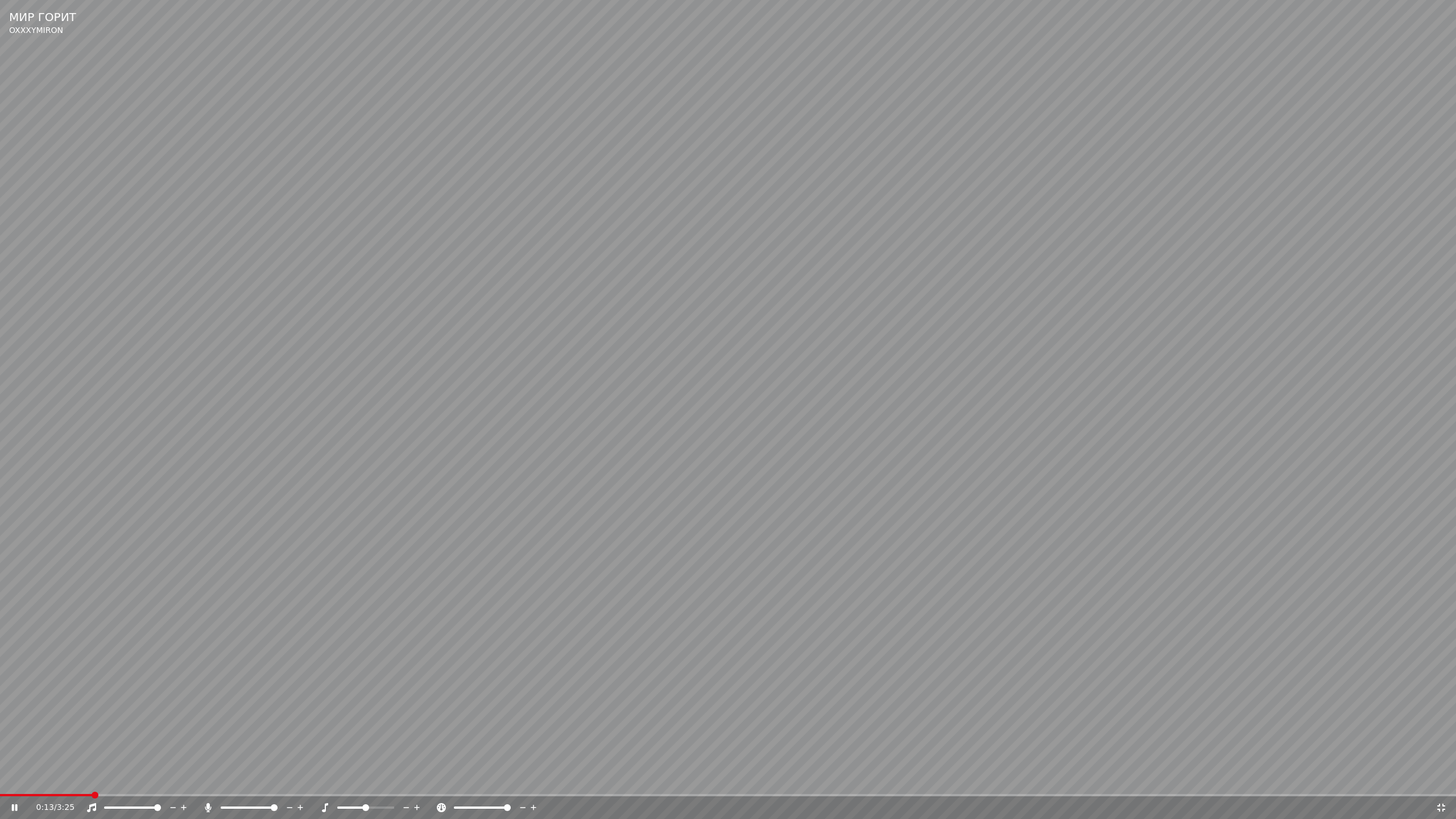
click at [90, 783] on span at bounding box center [46, 795] width 92 height 2
click at [0, 783] on span at bounding box center [0, 795] width 0 height 2
click at [13, 783] on icon at bounding box center [15, 808] width 5 height 7
click at [384, 783] on span at bounding box center [383, 808] width 7 height 7
click at [220, 658] on video at bounding box center [728, 409] width 1456 height 819
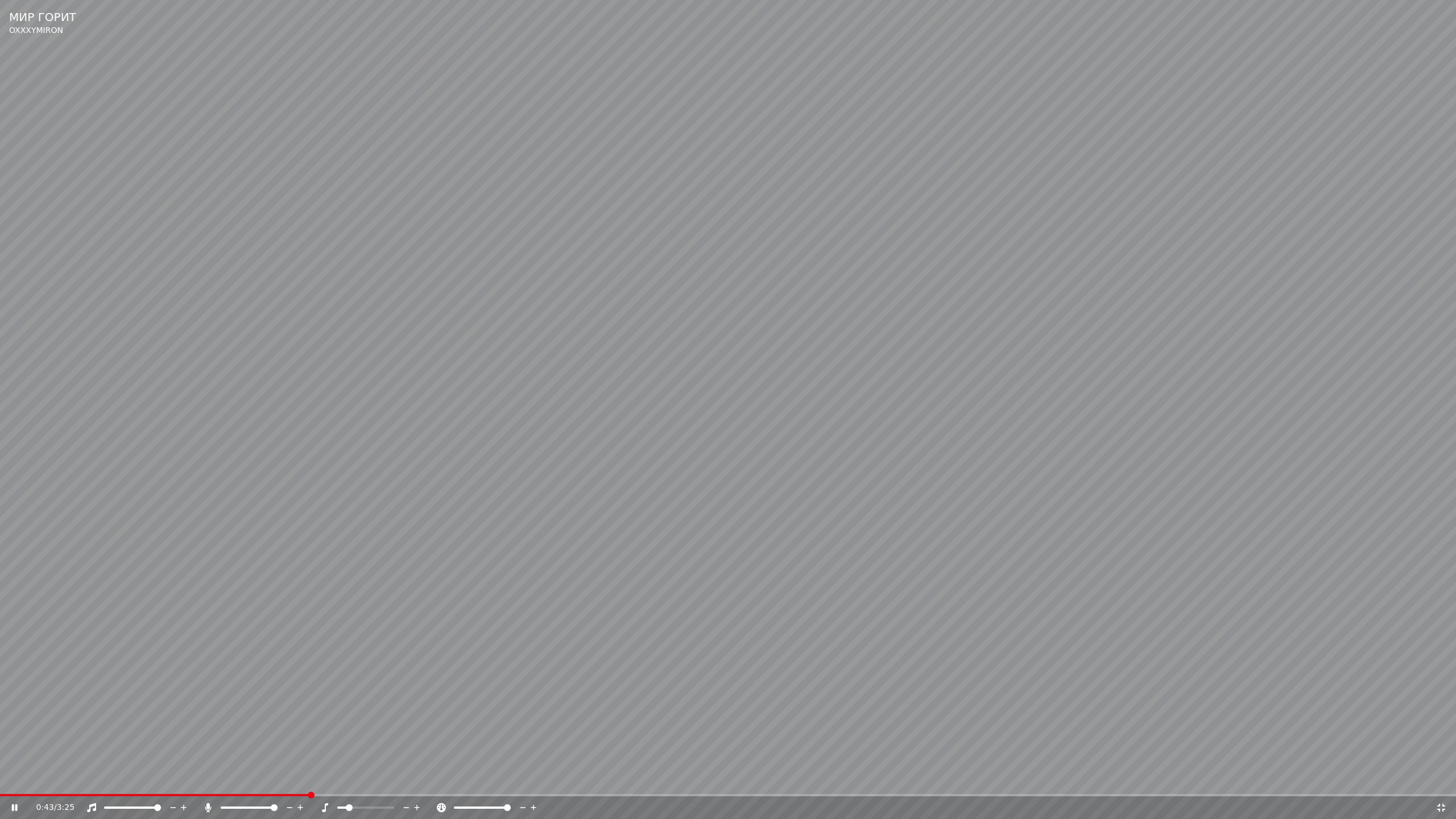
click at [346, 783] on span at bounding box center [349, 808] width 7 height 7
click at [256, 783] on video at bounding box center [728, 409] width 1456 height 819
click at [259, 763] on video at bounding box center [728, 409] width 1456 height 819
click at [255, 783] on span at bounding box center [127, 795] width 255 height 2
click at [218, 783] on span at bounding box center [110, 795] width 220 height 2
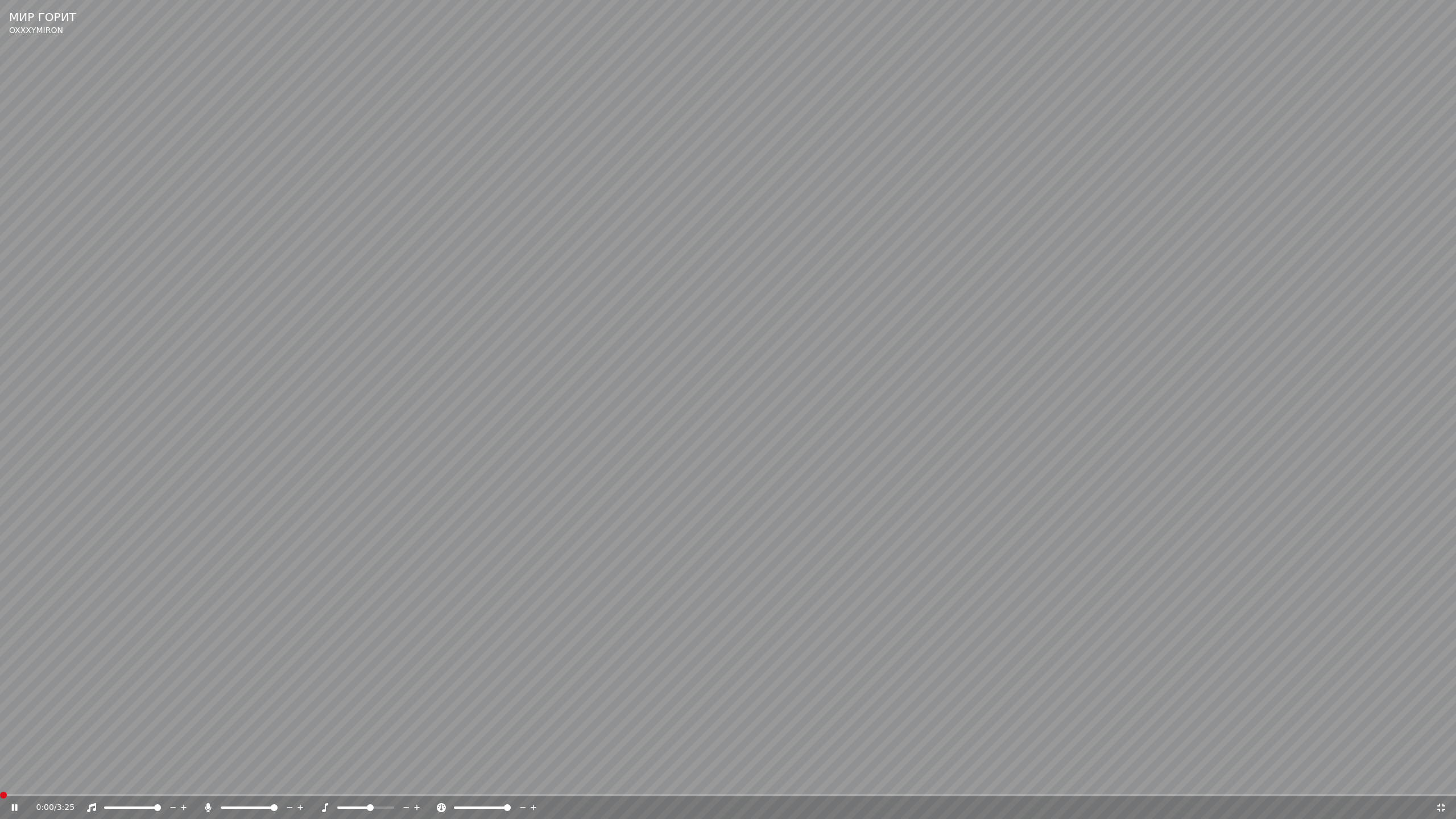
click at [0, 783] on span at bounding box center [0, 795] width 0 height 2
click at [13, 783] on icon at bounding box center [15, 808] width 5 height 7
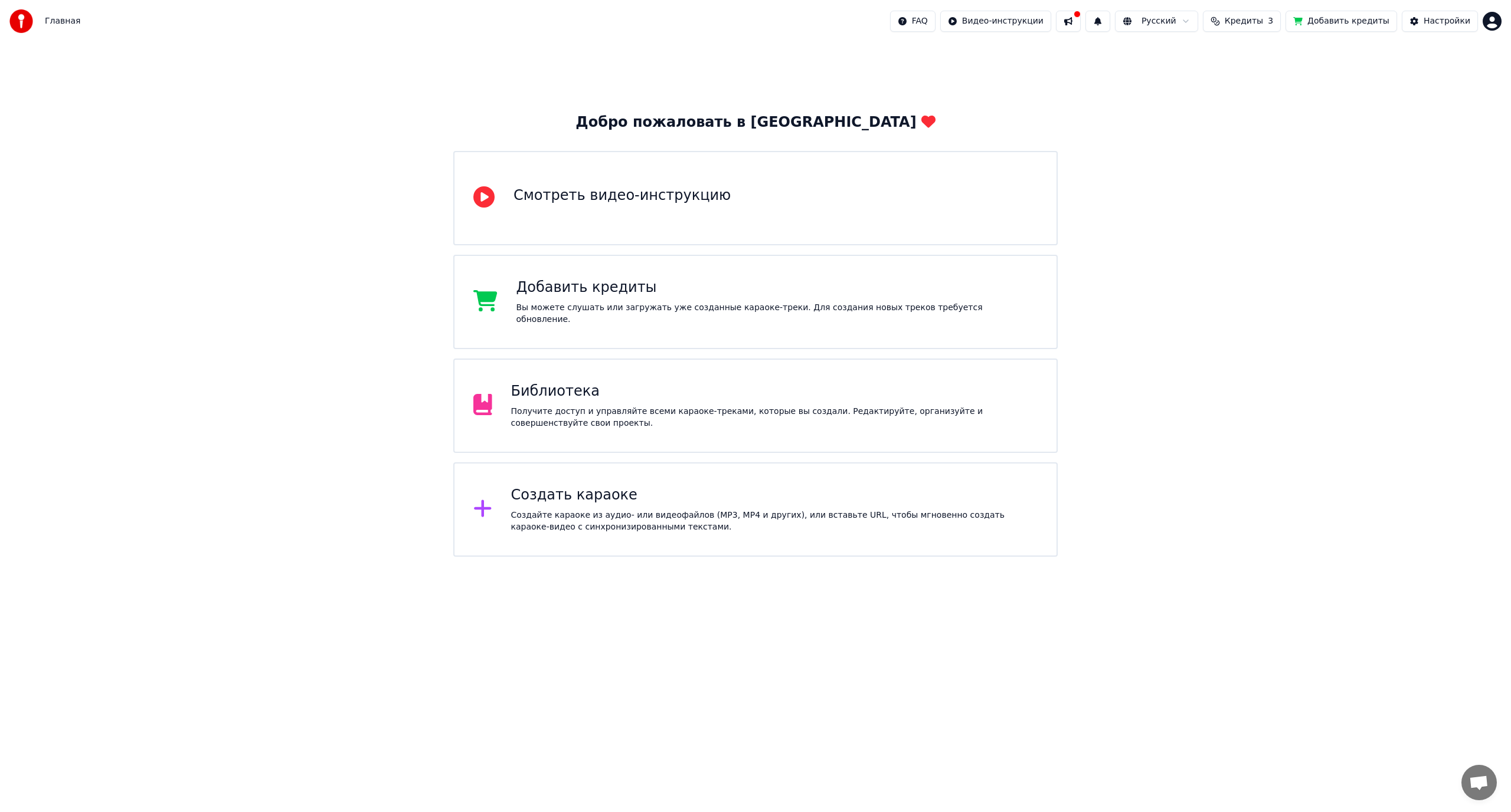
click at [584, 401] on div "Библиотека Получите доступ и управляйте всеми караоке-треками, которые вы созда…" at bounding box center [775, 406] width 527 height 47
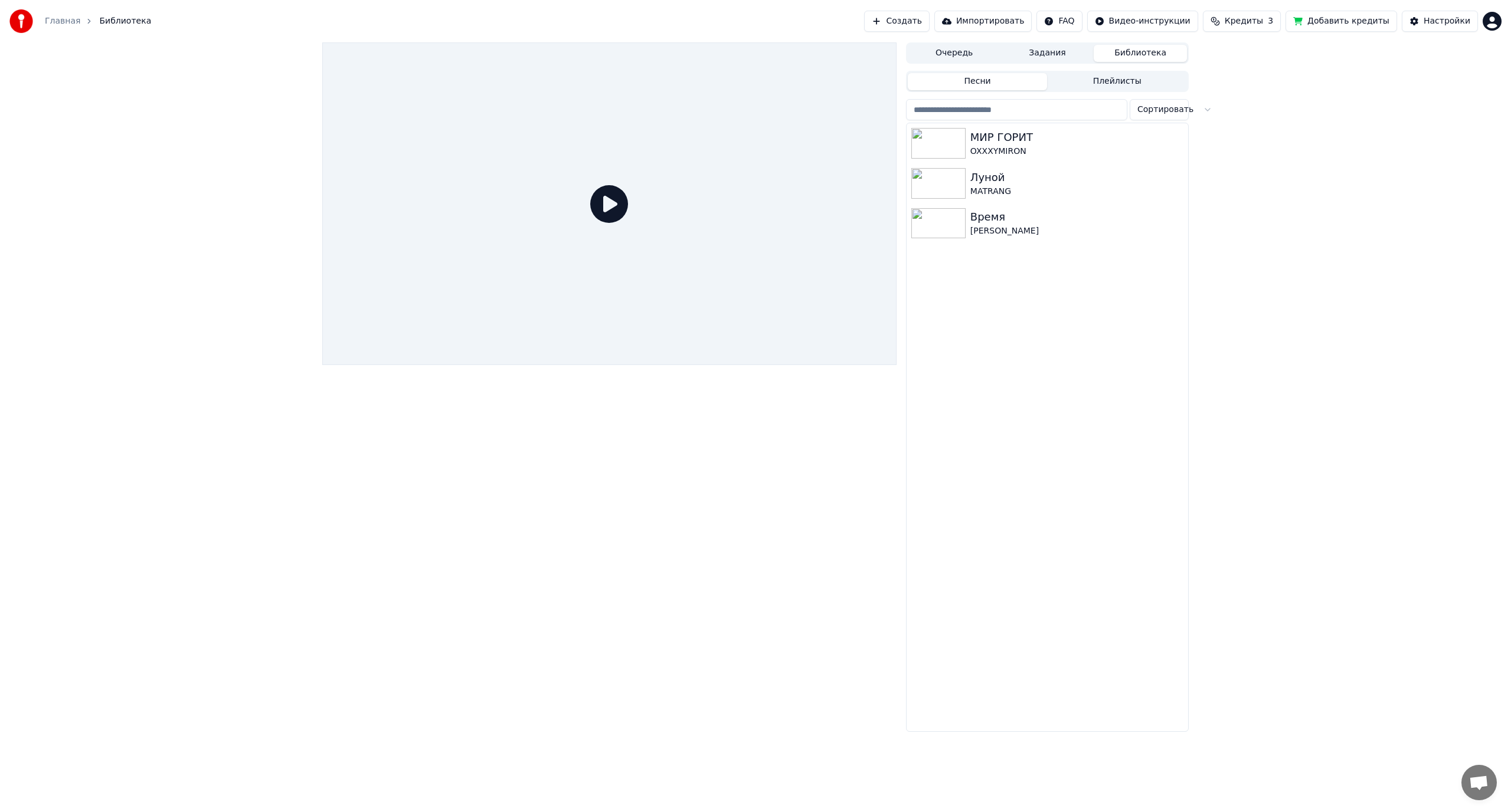
click at [1277, 25] on button "Кредиты 3" at bounding box center [1242, 21] width 78 height 21
click at [1376, 89] on div "Очередь Задания Библиотека Песни Плейлисты Сортировать МИР ГОРИТ OXXXYMIRON Лун…" at bounding box center [755, 387] width 1511 height 690
click at [1190, 24] on html "Главная Библиотека Создать Импортировать FAQ Видео-инструкции Кредиты 3 Добавит…" at bounding box center [755, 406] width 1511 height 812
click at [1273, 71] on html "Главная Библиотека Создать Импортировать FAQ Видео-инструкции Кредиты 3 Добавит…" at bounding box center [755, 406] width 1511 height 812
click at [1000, 23] on button "Импортировать" at bounding box center [984, 21] width 98 height 21
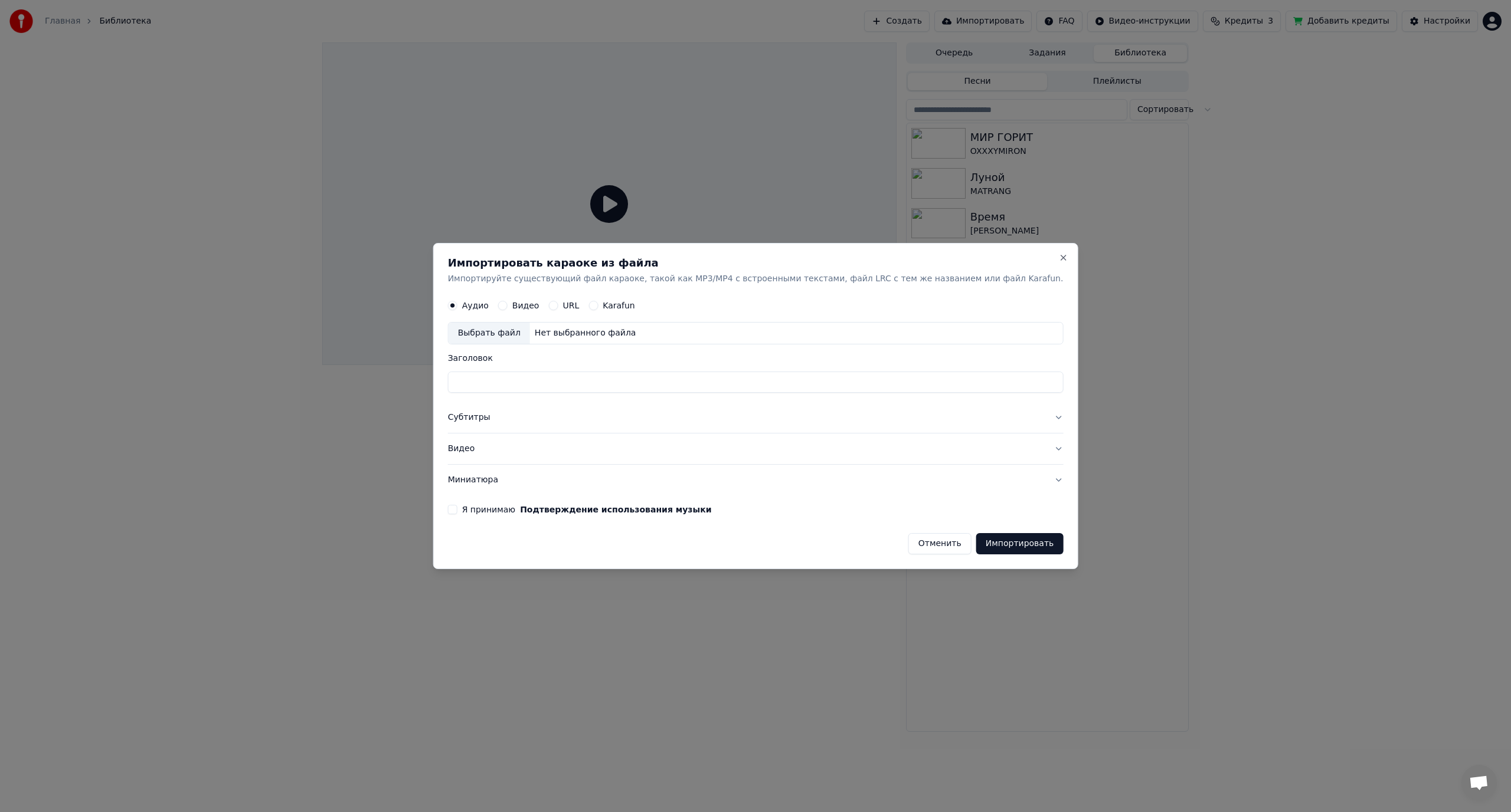
click at [551, 487] on button "Миниатюра" at bounding box center [755, 480] width 615 height 31
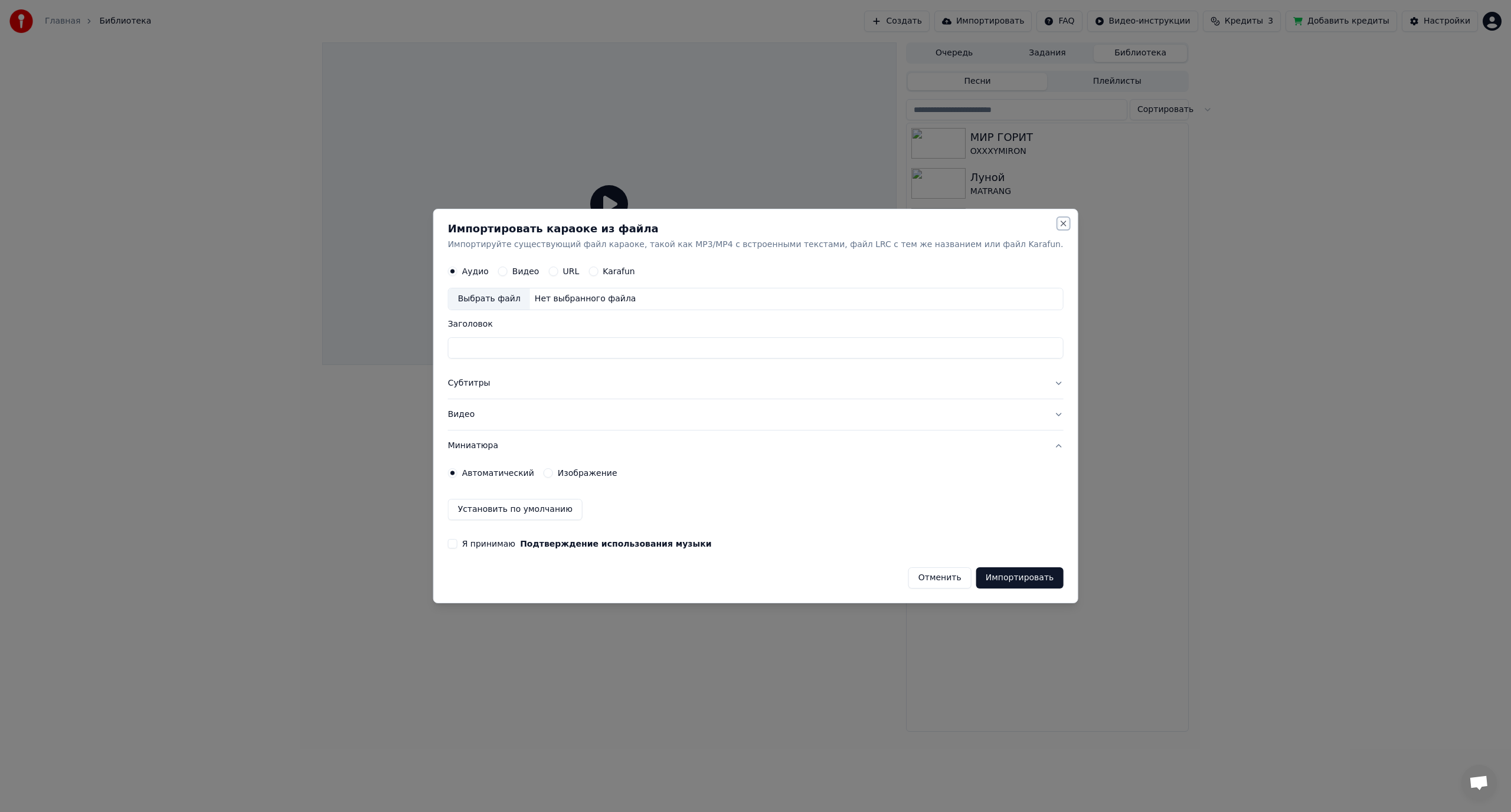
click at [1058, 223] on button "Close" at bounding box center [1063, 223] width 10 height 10
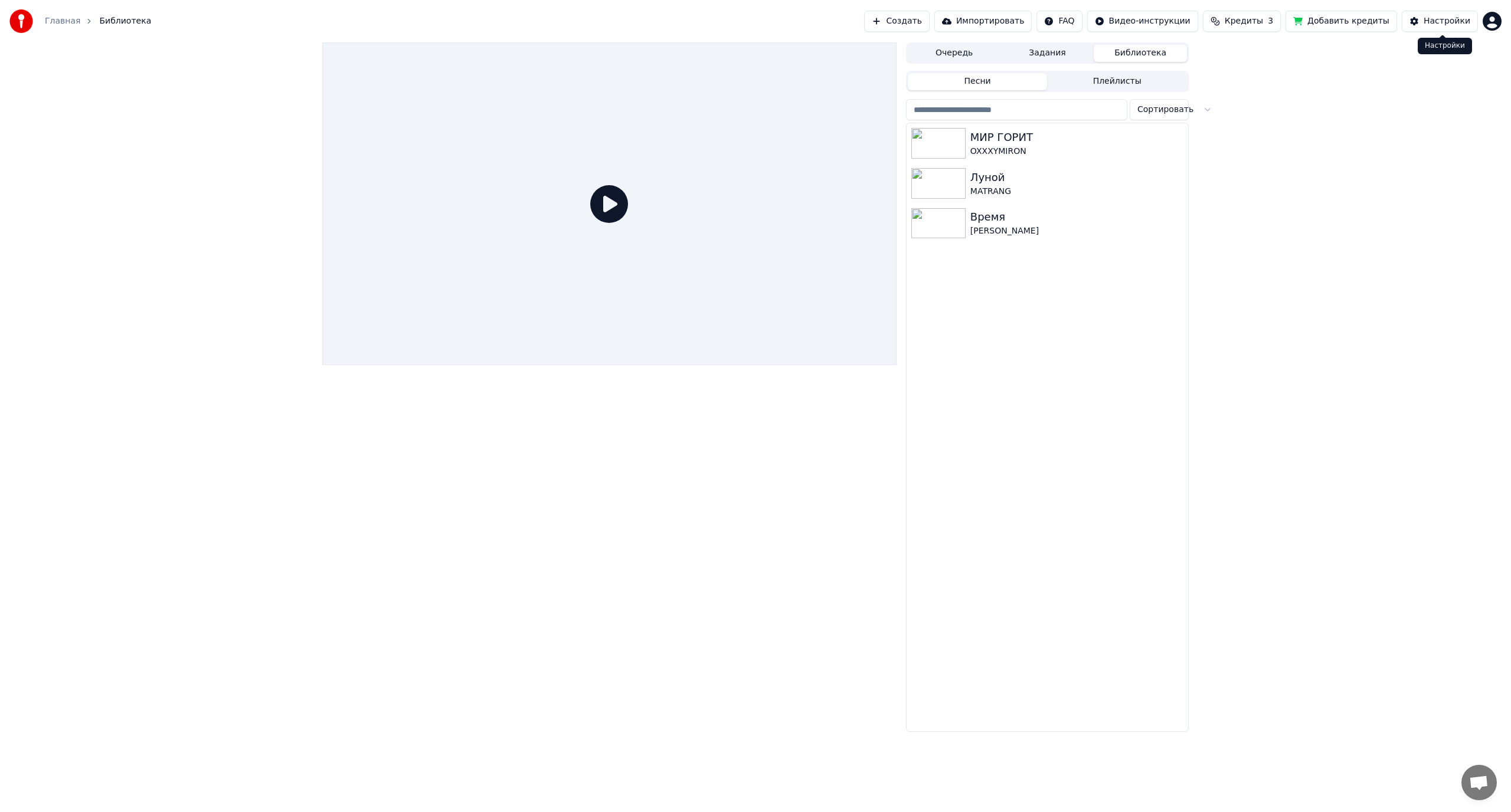
click at [1429, 19] on div "Настройки" at bounding box center [1447, 21] width 47 height 12
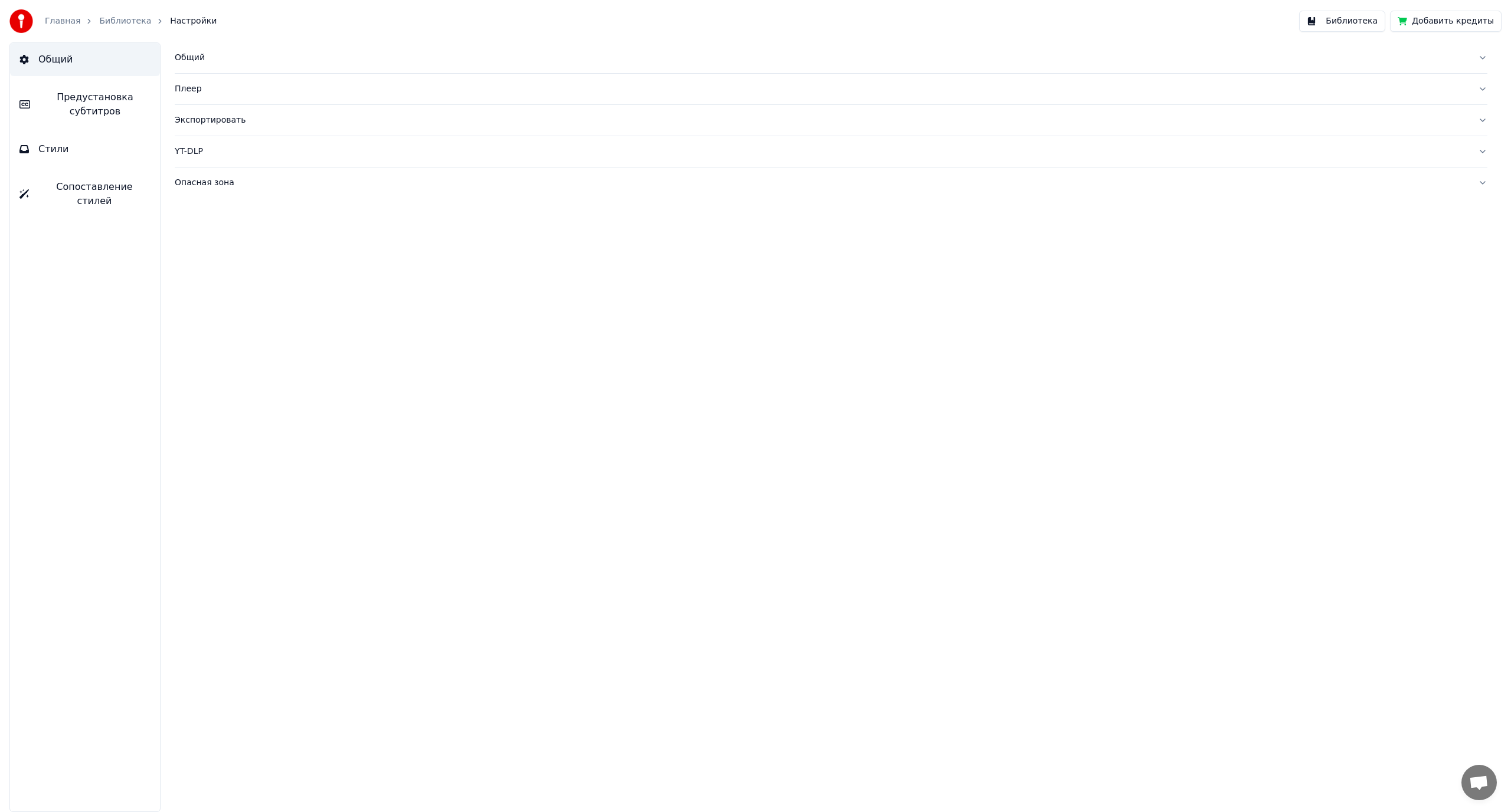
click at [117, 24] on link "Библиотека" at bounding box center [125, 21] width 52 height 12
